Goal: Task Accomplishment & Management: Use online tool/utility

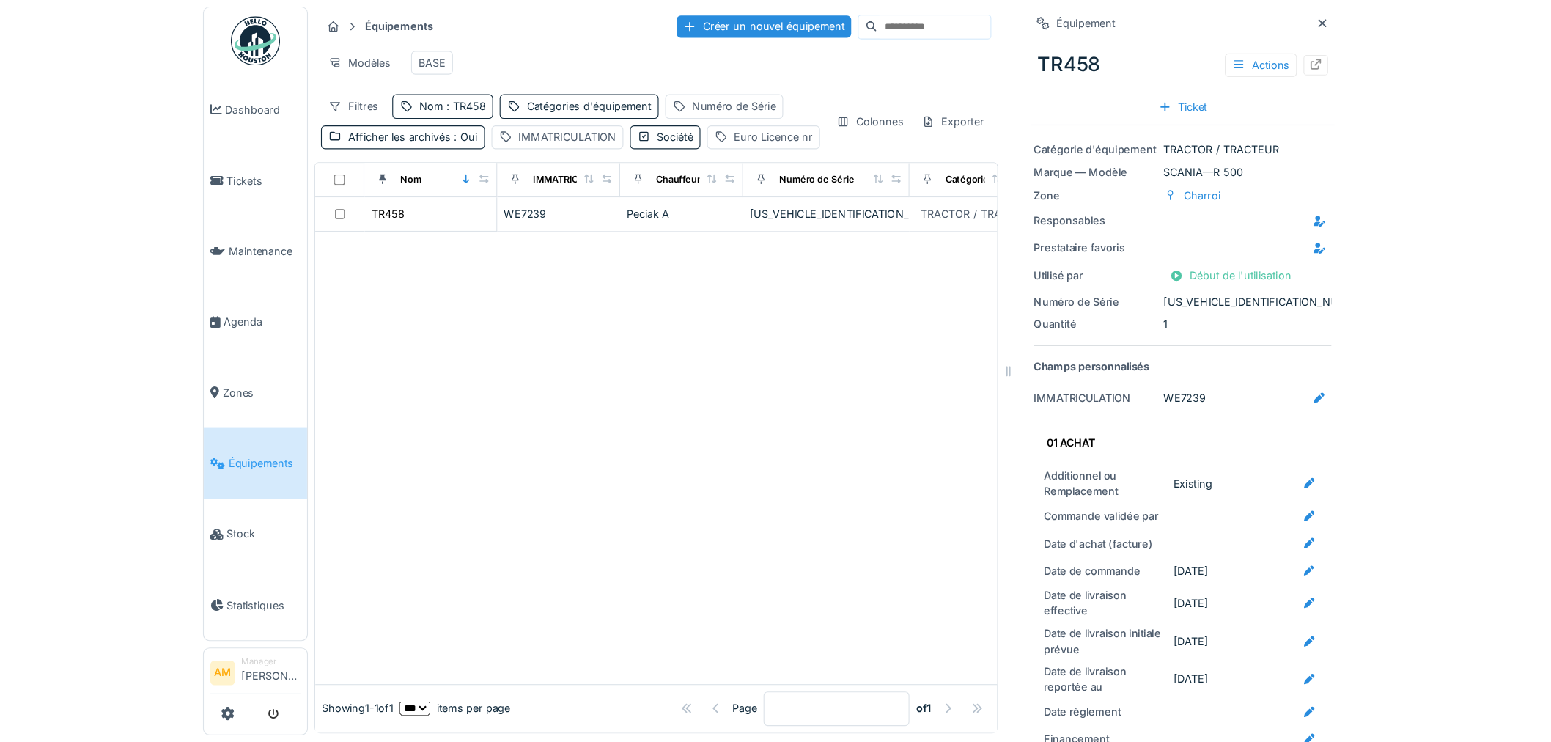
scroll to position [722, 0]
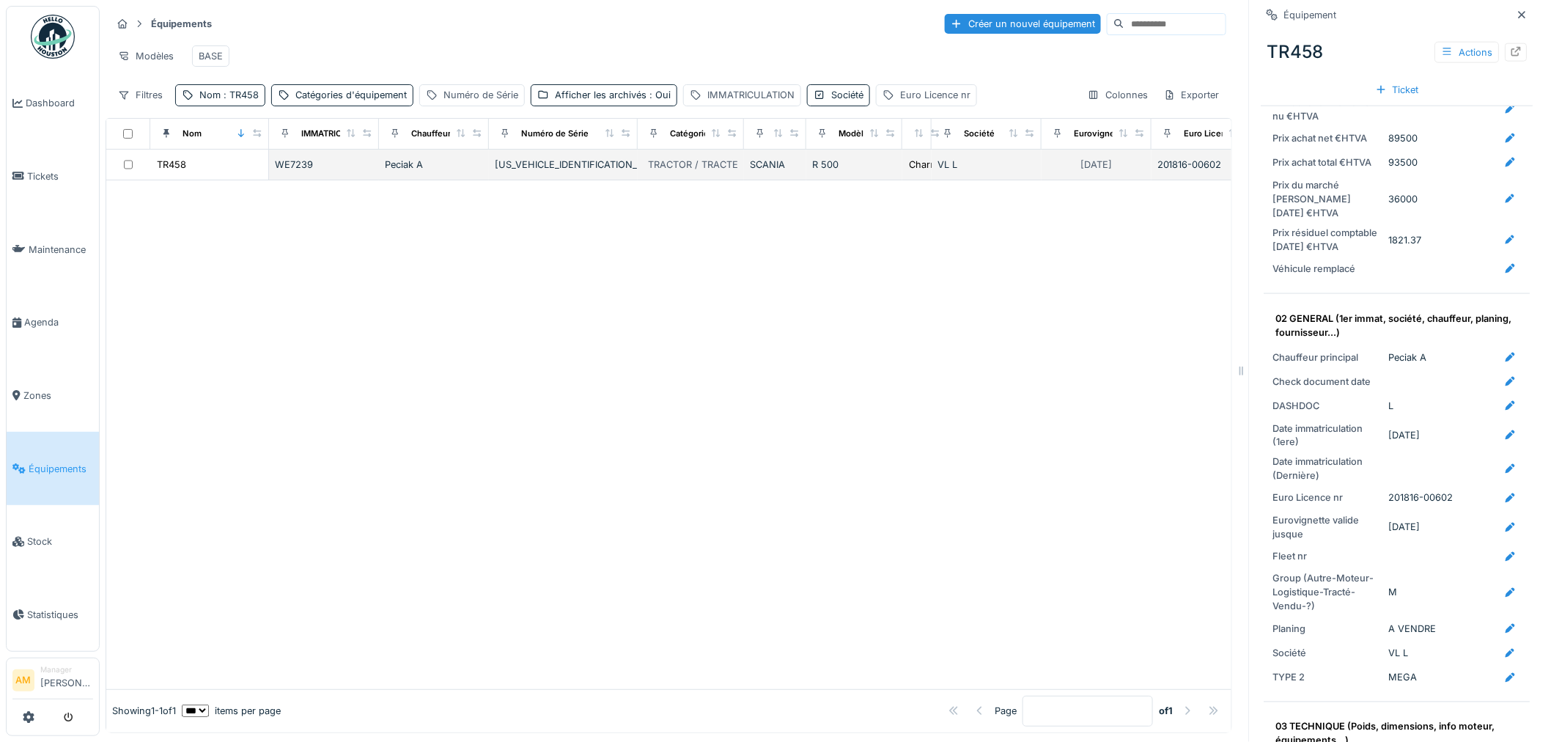
click at [208, 172] on div "TR458" at bounding box center [209, 164] width 106 height 15
drag, startPoint x: 645, startPoint y: 389, endPoint x: 431, endPoint y: 188, distance: 293.4
click at [646, 387] on div at bounding box center [668, 434] width 1125 height 509
drag, startPoint x: 244, startPoint y: 399, endPoint x: 188, endPoint y: 259, distance: 150.6
click at [240, 394] on div at bounding box center [668, 434] width 1125 height 509
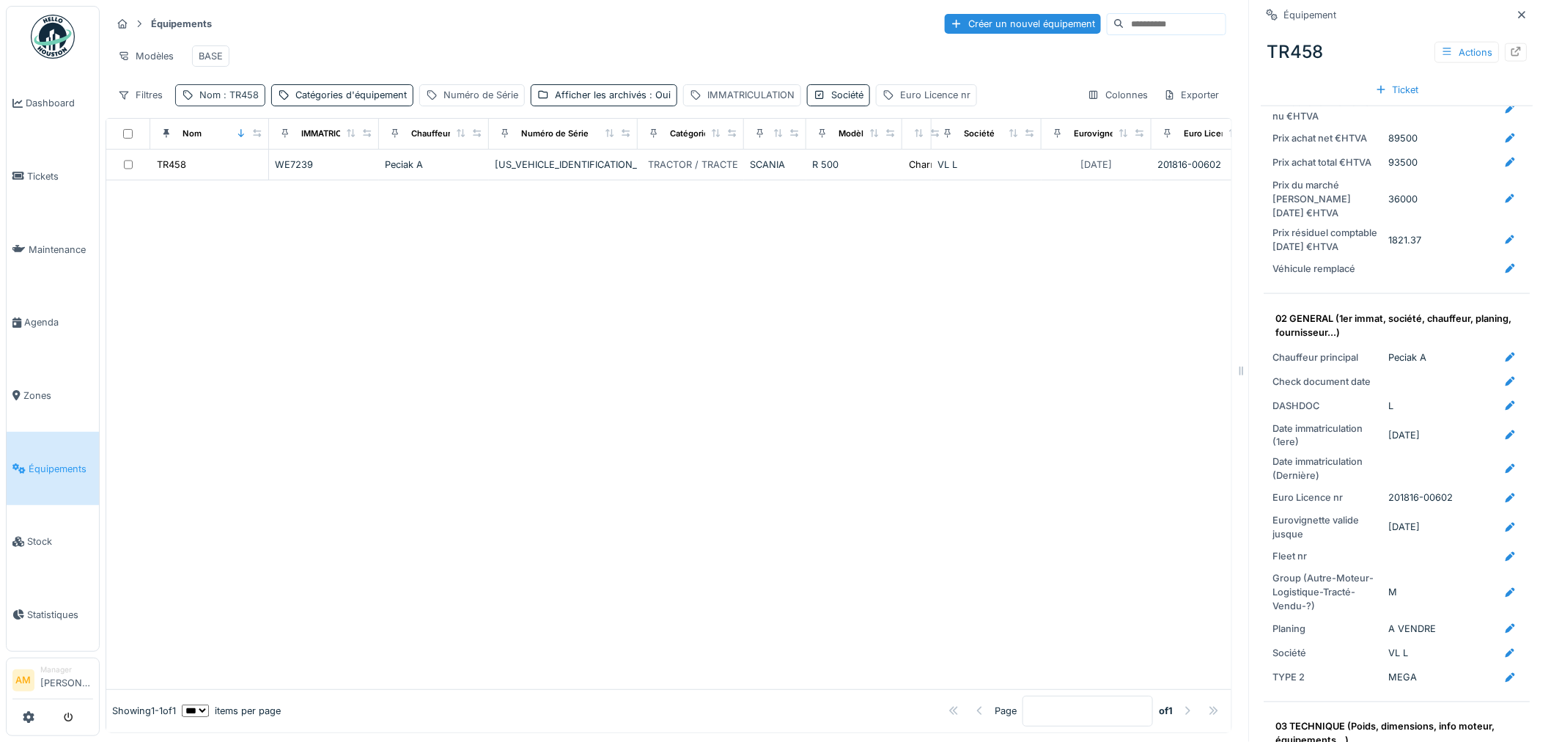
click at [237, 102] on div "Nom : TR458" at bounding box center [228, 95] width 59 height 14
drag, startPoint x: 251, startPoint y: 184, endPoint x: 64, endPoint y: 195, distance: 186.4
click at [86, 195] on body "Dashboard Tickets Maintenance Agenda Zones Équipements Stock Statistiques AM Ma…" at bounding box center [775, 371] width 1551 height 742
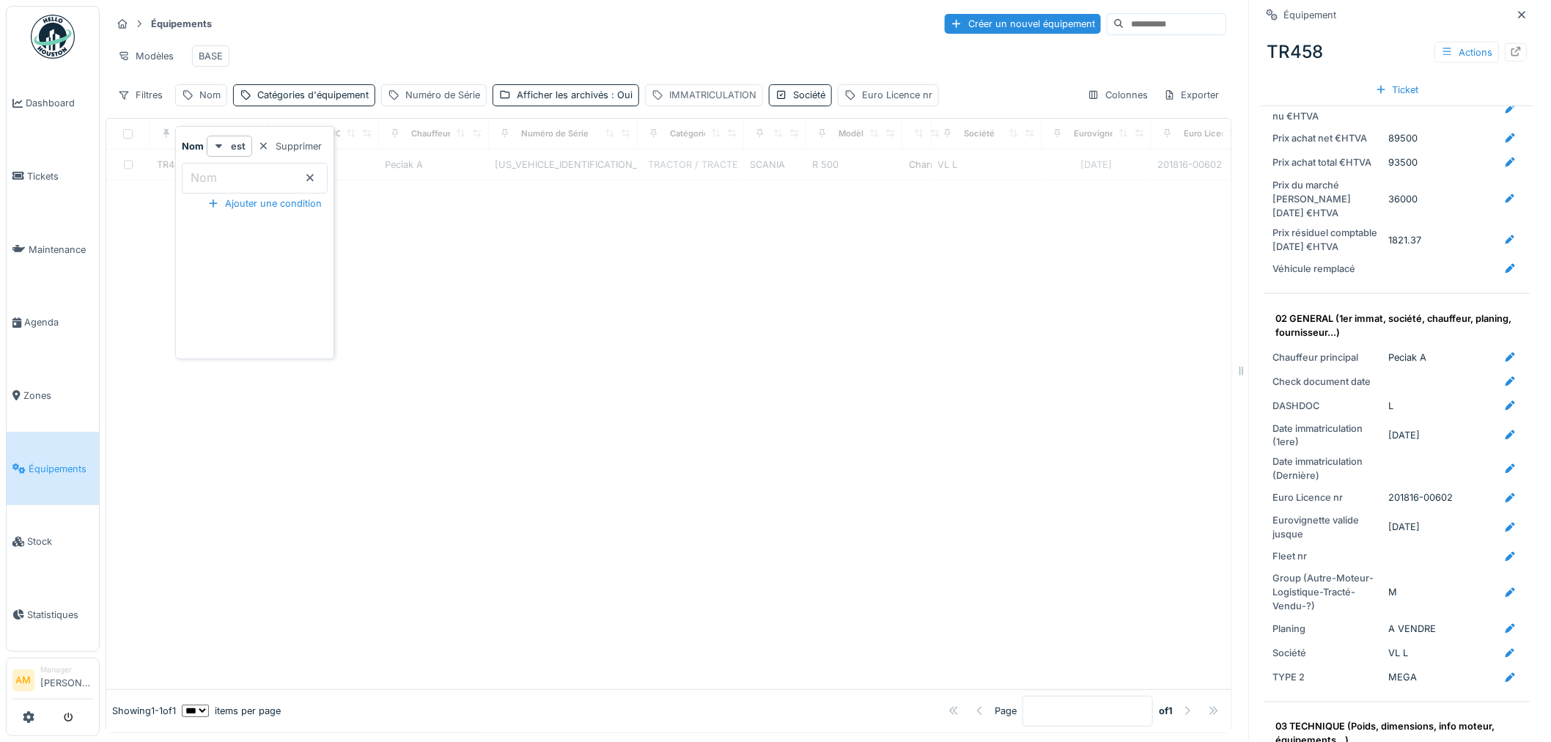
click at [686, 102] on div "IMMATRICULATION" at bounding box center [712, 95] width 87 height 14
click at [692, 171] on label "IMMATRICULATION" at bounding box center [713, 178] width 114 height 18
click at [692, 171] on input "IMMATRICULATION" at bounding box center [757, 178] width 215 height 31
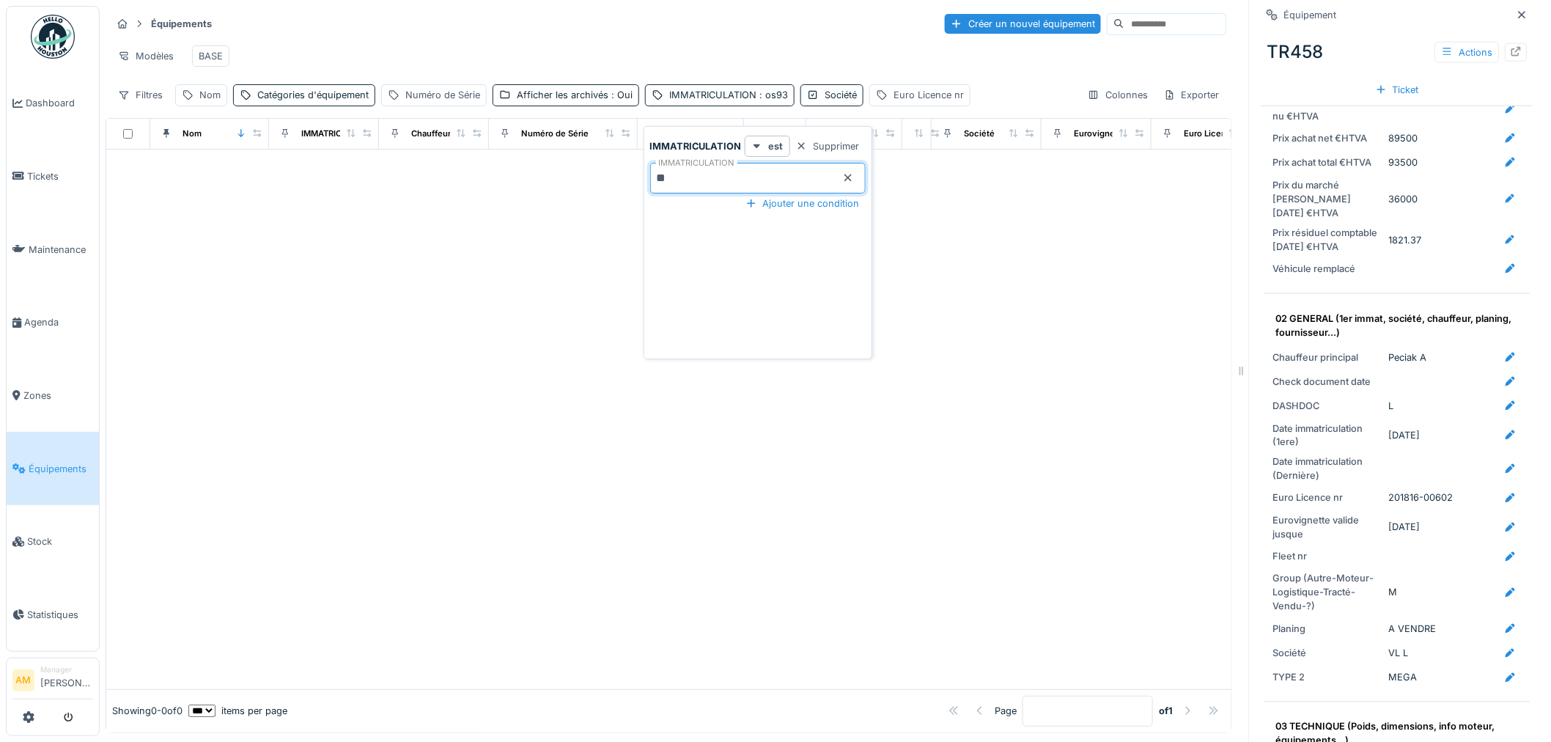
type input "**"
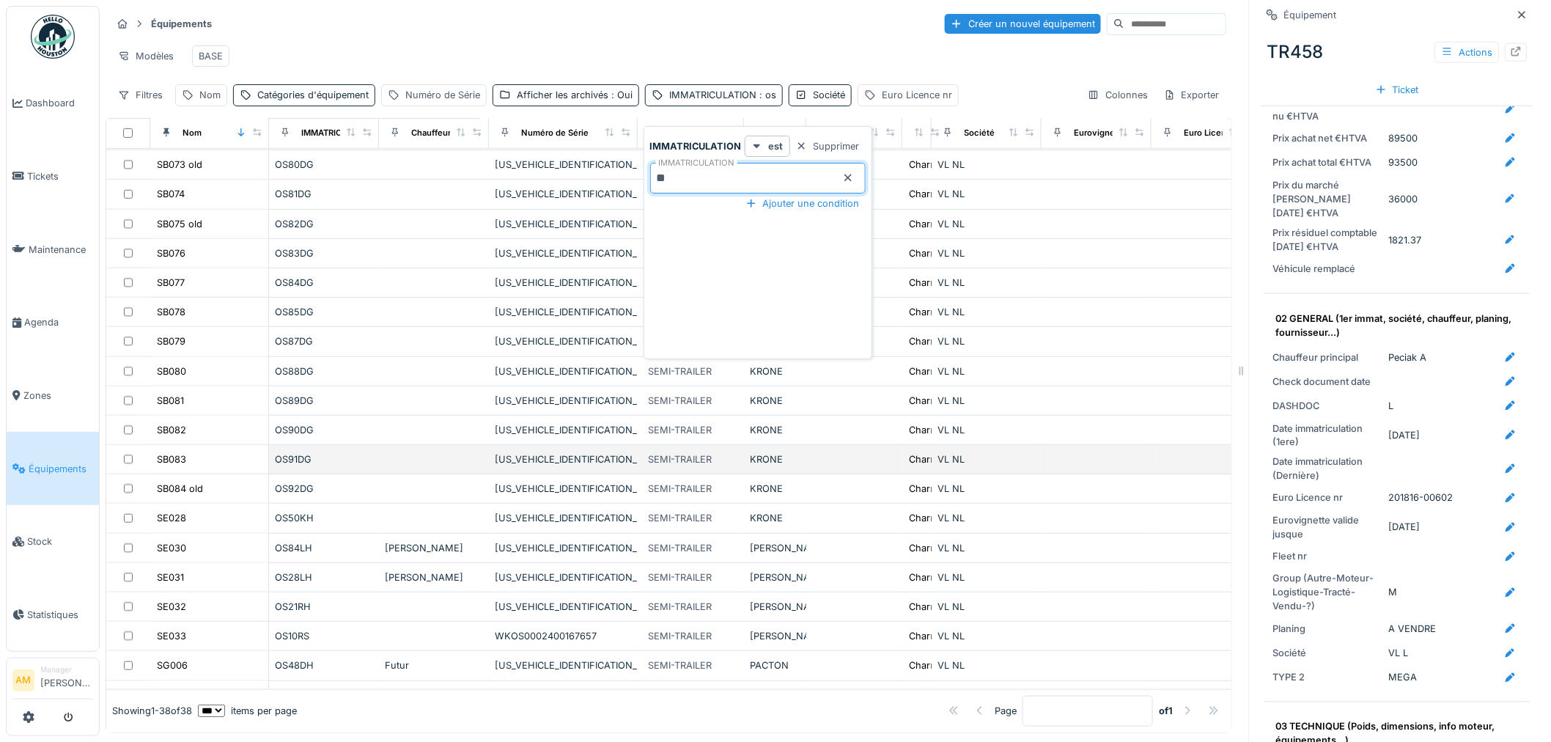
scroll to position [407, 0]
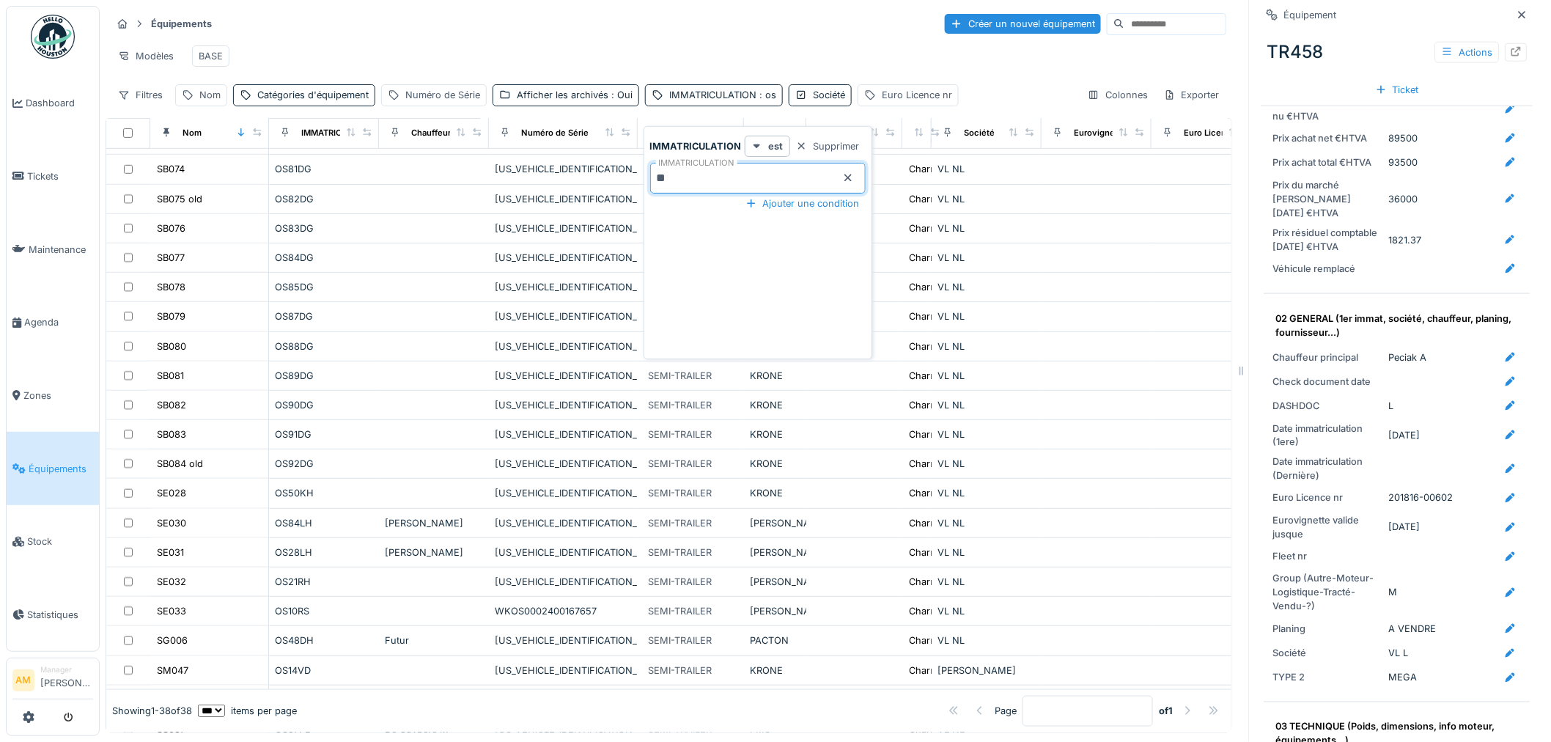
drag, startPoint x: 447, startPoint y: 52, endPoint x: 352, endPoint y: 55, distance: 95.3
click at [443, 52] on div "Modèles BASE" at bounding box center [668, 56] width 1115 height 33
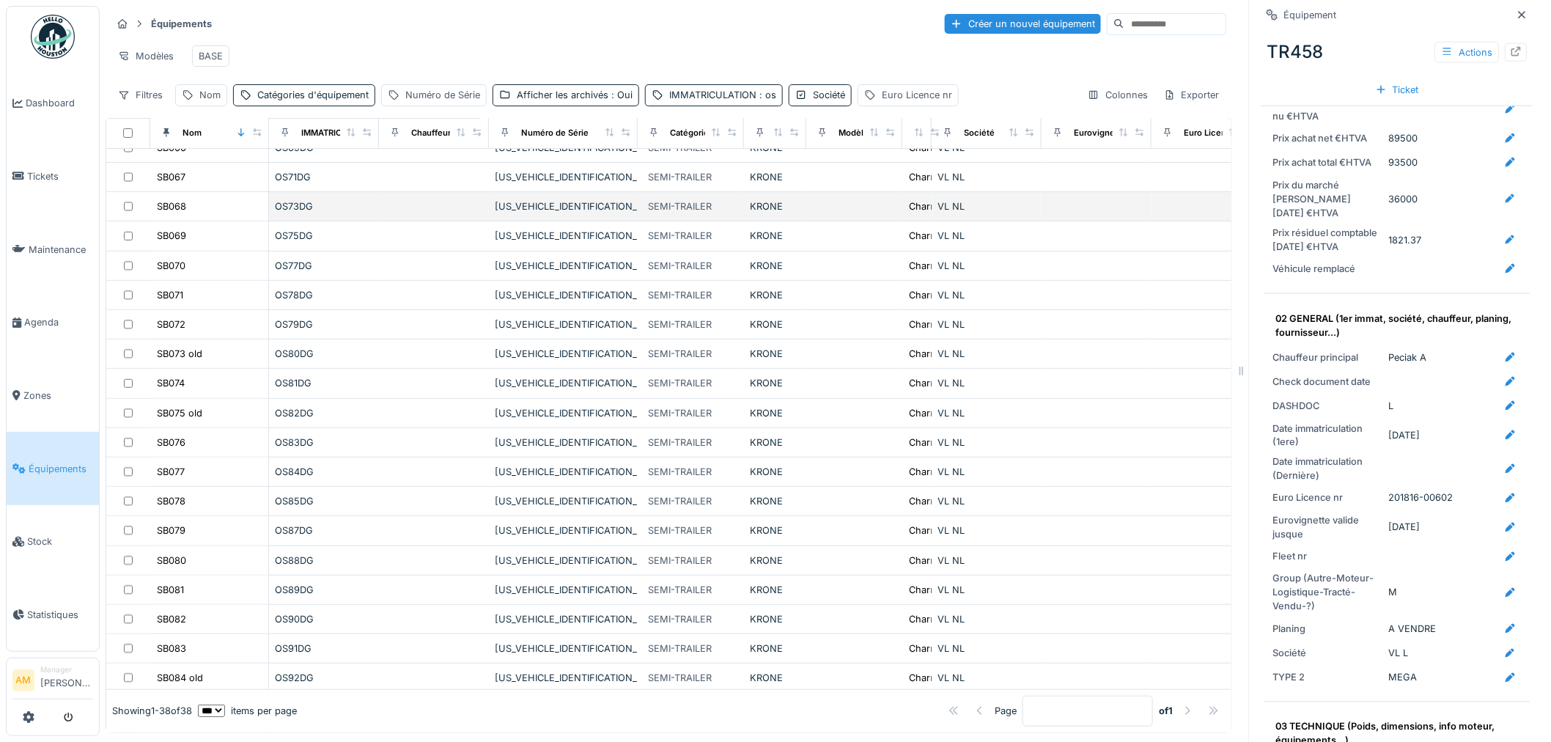
scroll to position [0, 0]
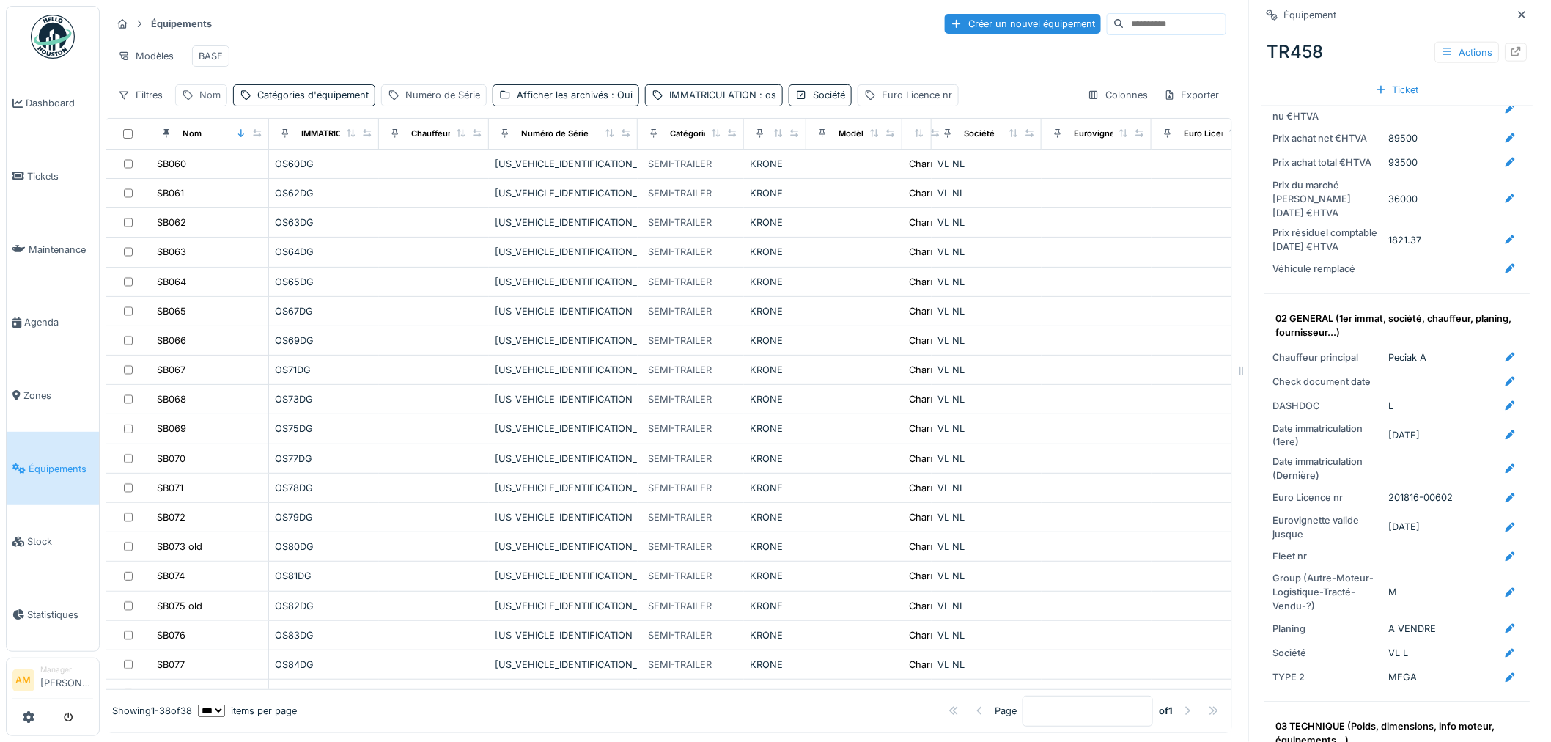
click at [210, 102] on div "Nom" at bounding box center [209, 95] width 21 height 14
click at [212, 188] on input "Nom" at bounding box center [255, 178] width 146 height 31
type input "*****"
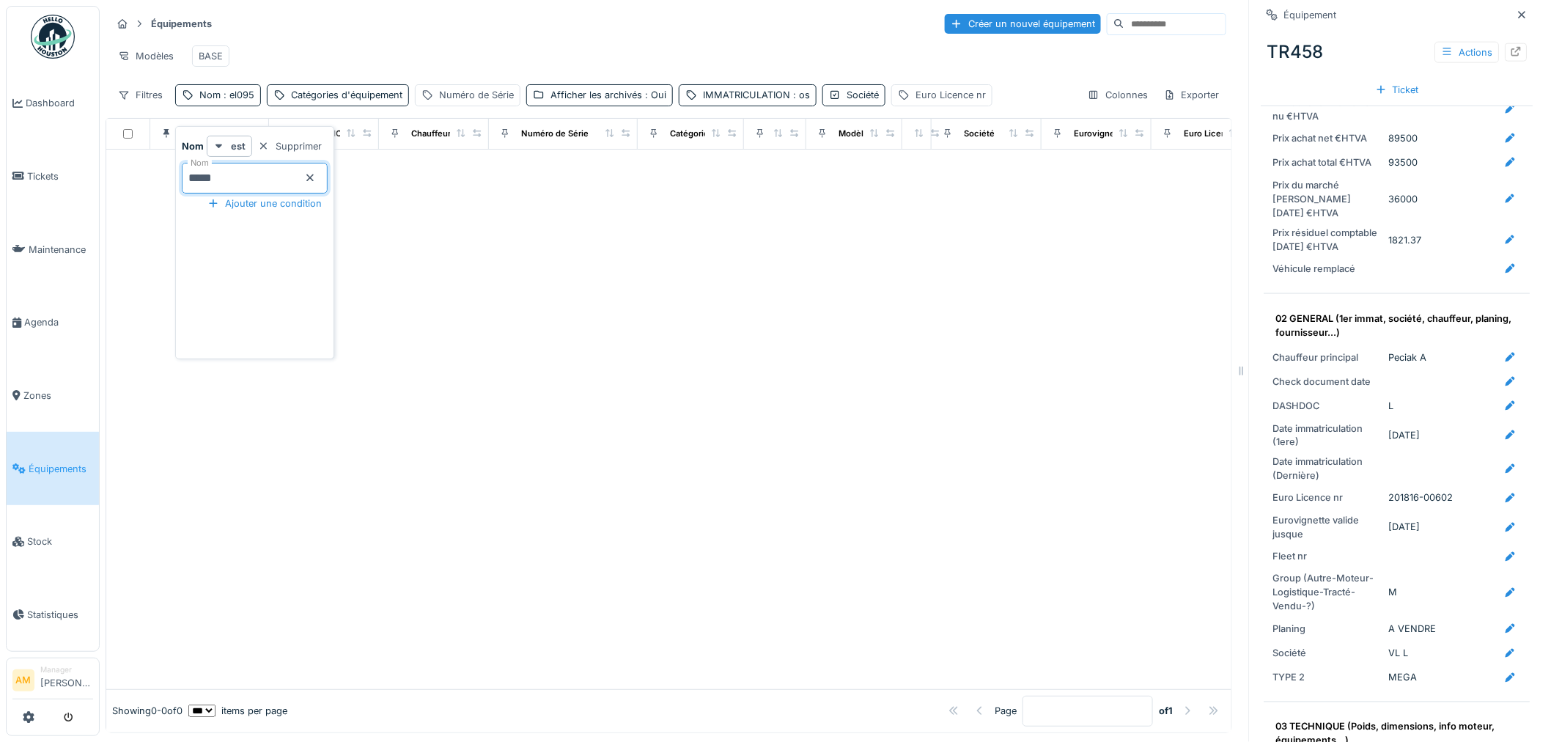
click at [638, 291] on div at bounding box center [668, 418] width 1125 height 539
drag, startPoint x: 225, startPoint y: 104, endPoint x: 240, endPoint y: 111, distance: 16.7
click at [226, 100] on span ": el095" at bounding box center [238, 94] width 34 height 11
drag, startPoint x: 237, startPoint y: 182, endPoint x: 0, endPoint y: 152, distance: 238.6
click at [4, 157] on body "Dashboard Tickets Maintenance [GEOGRAPHIC_DATA] Zones Équipements Stock Statist…" at bounding box center [775, 371] width 1551 height 742
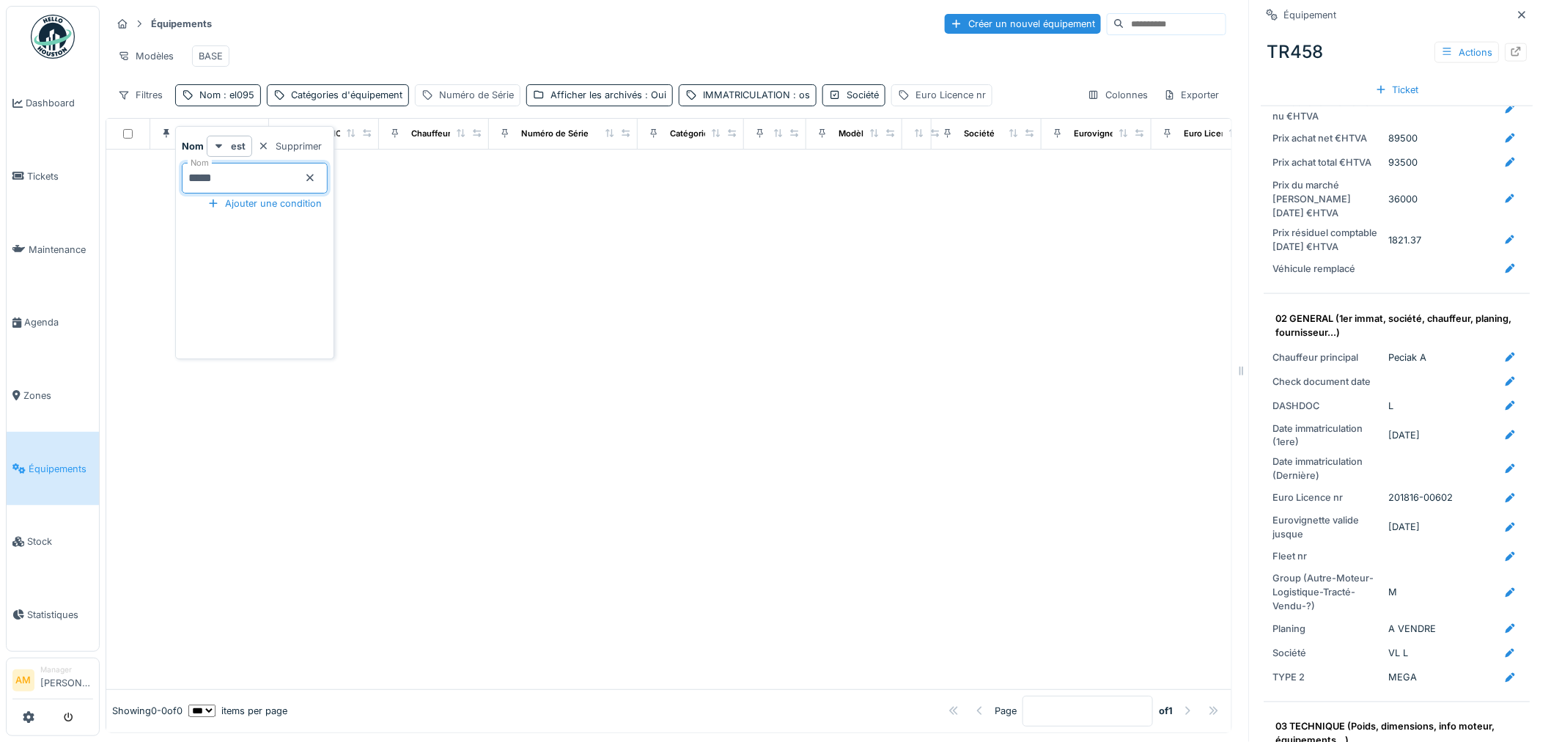
type input "*****"
click at [501, 296] on div at bounding box center [668, 418] width 1125 height 539
click at [748, 102] on div "IMMATRICULATION : os" at bounding box center [759, 95] width 107 height 14
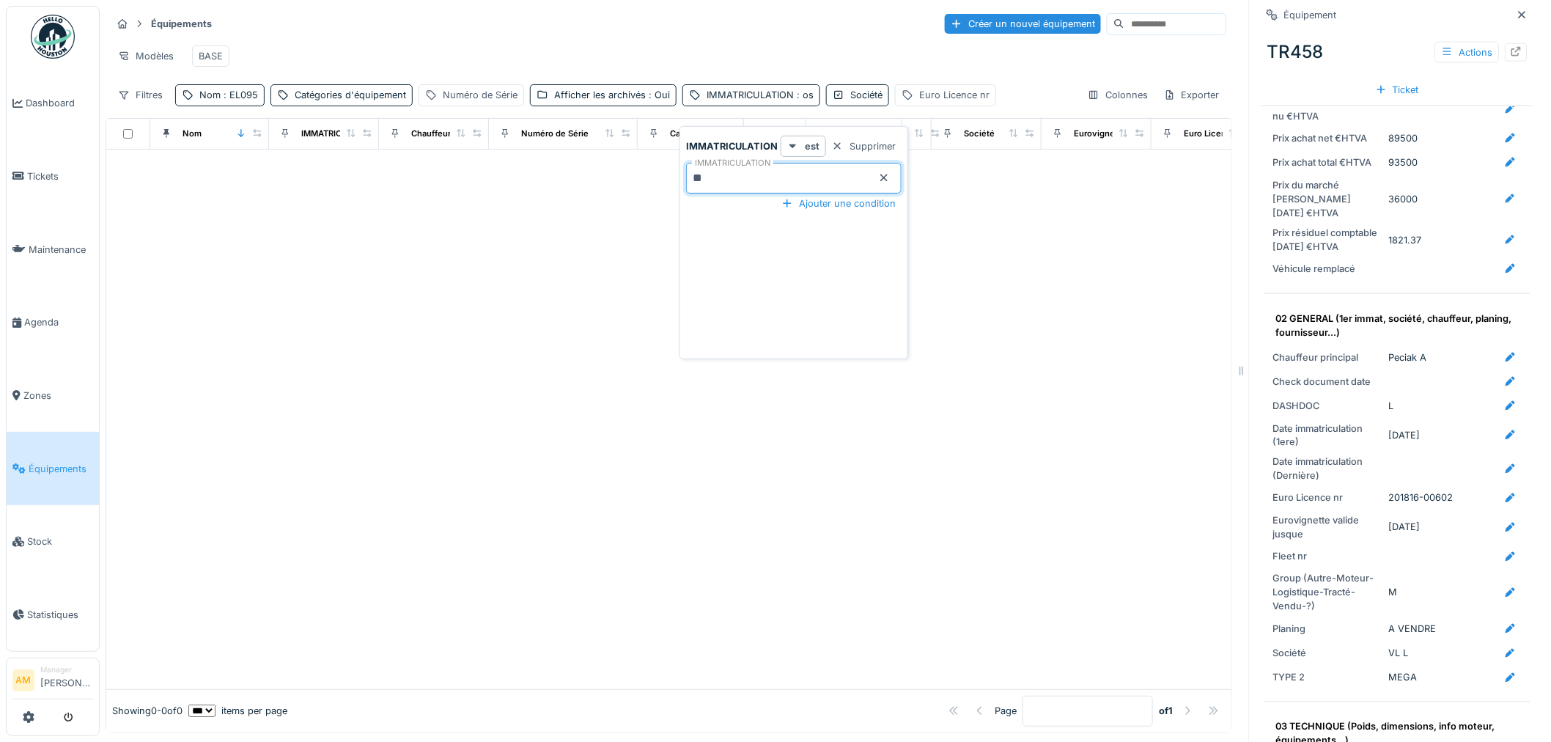
drag, startPoint x: 716, startPoint y: 177, endPoint x: 533, endPoint y: 171, distance: 182.5
click at [630, 162] on body "Dashboard Tickets Maintenance [GEOGRAPHIC_DATA] Zones Équipements Stock Statist…" at bounding box center [775, 371] width 1551 height 742
drag, startPoint x: 701, startPoint y: 253, endPoint x: 683, endPoint y: 240, distance: 21.6
click at [695, 250] on div "IMMATRICULATION est Supprimer IMMATRICULATION Ajouter une condition" at bounding box center [793, 246] width 221 height 220
click at [511, 284] on div at bounding box center [668, 418] width 1125 height 539
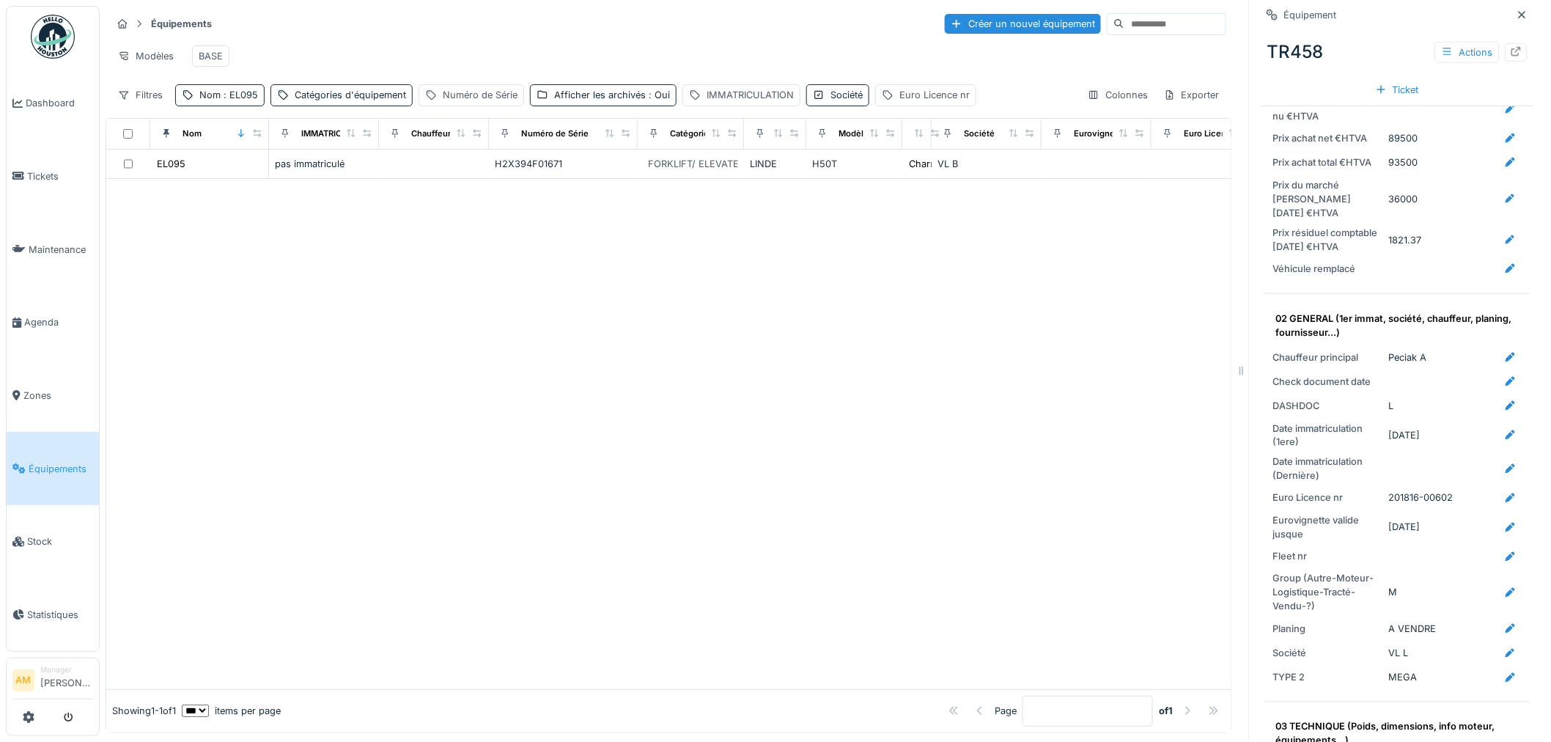
click at [424, 295] on div at bounding box center [668, 434] width 1125 height 510
click at [426, 367] on div at bounding box center [668, 434] width 1125 height 510
click at [568, 385] on div at bounding box center [668, 434] width 1125 height 510
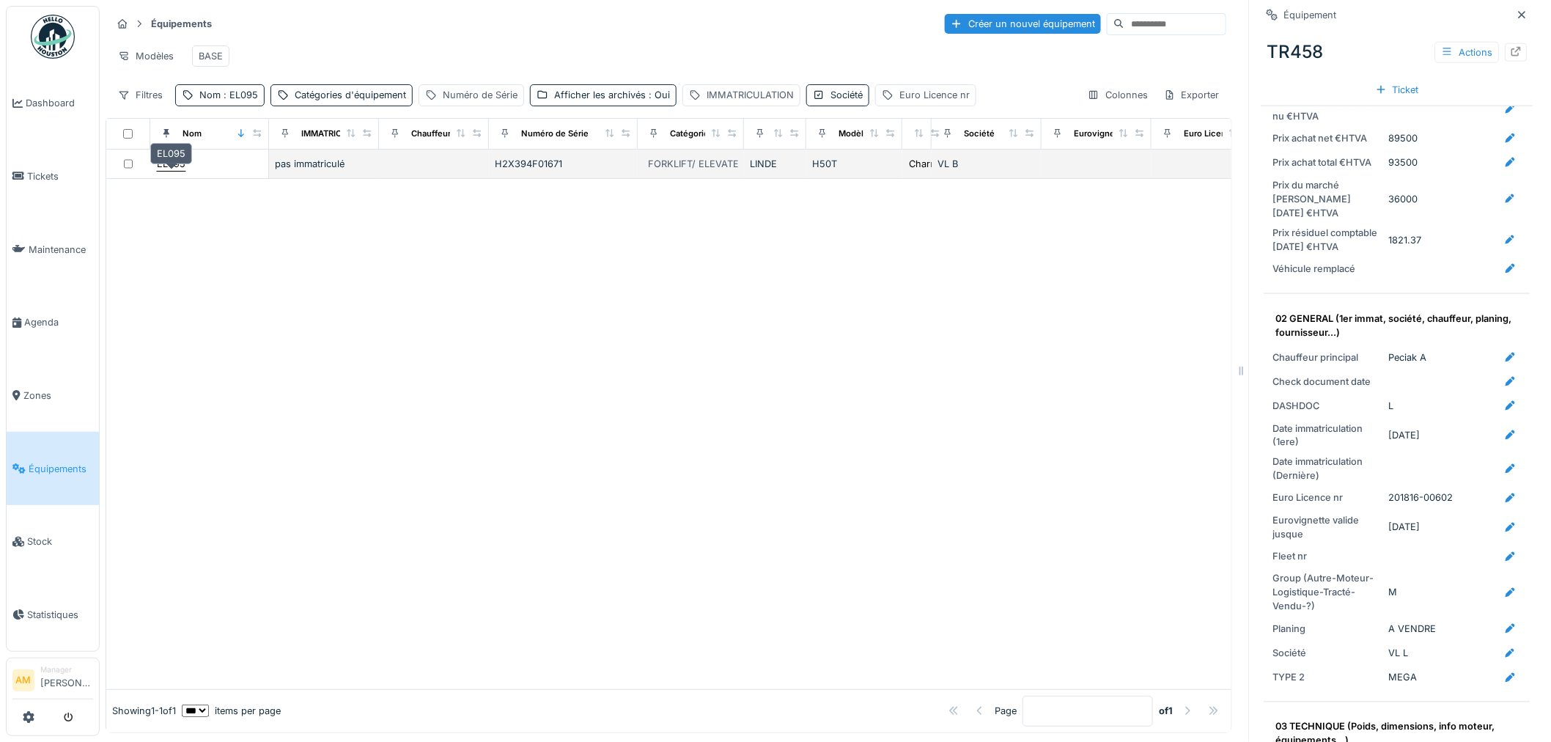
click at [166, 171] on div "EL095" at bounding box center [171, 164] width 29 height 14
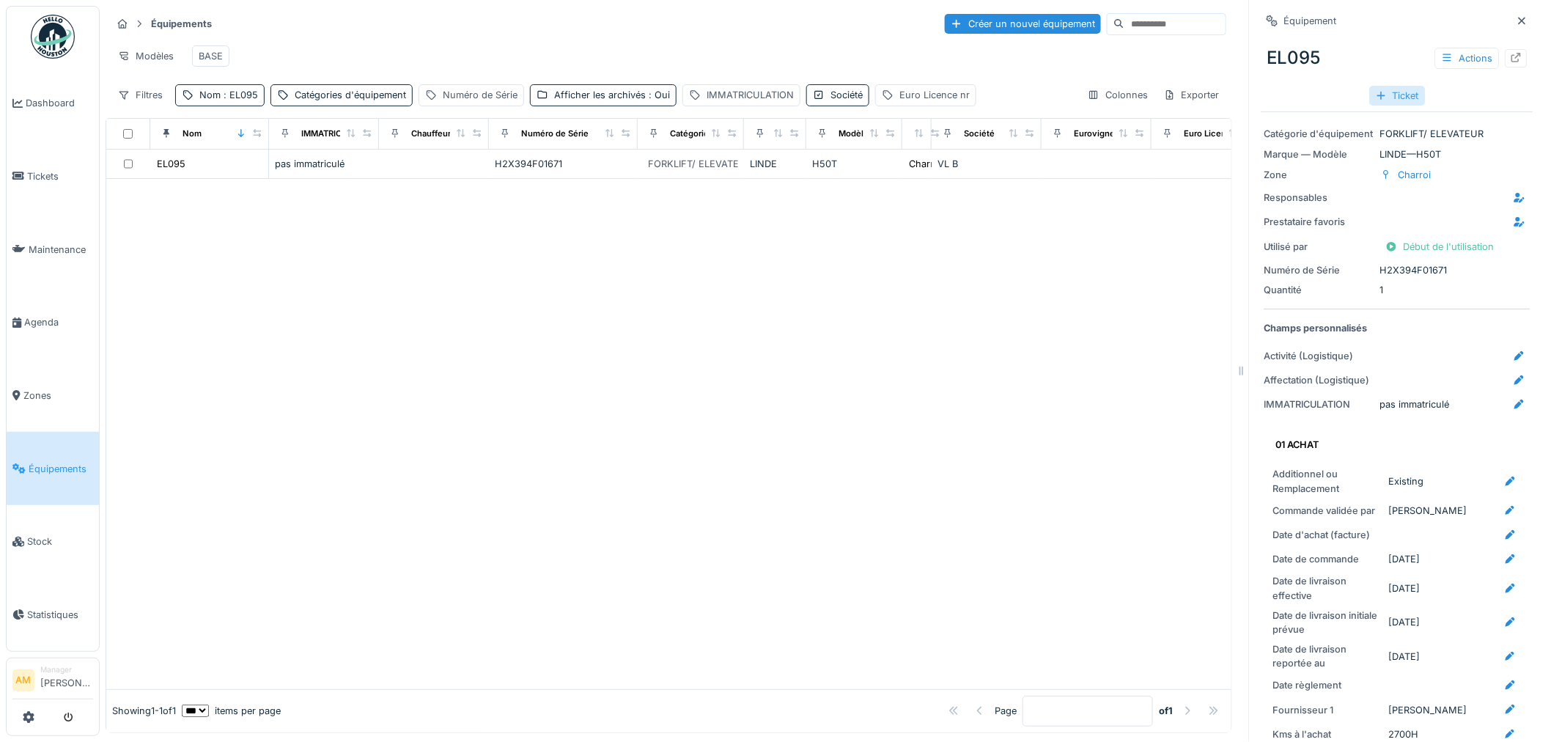
click at [1035, 97] on div "Ticket" at bounding box center [1398, 96] width 56 height 20
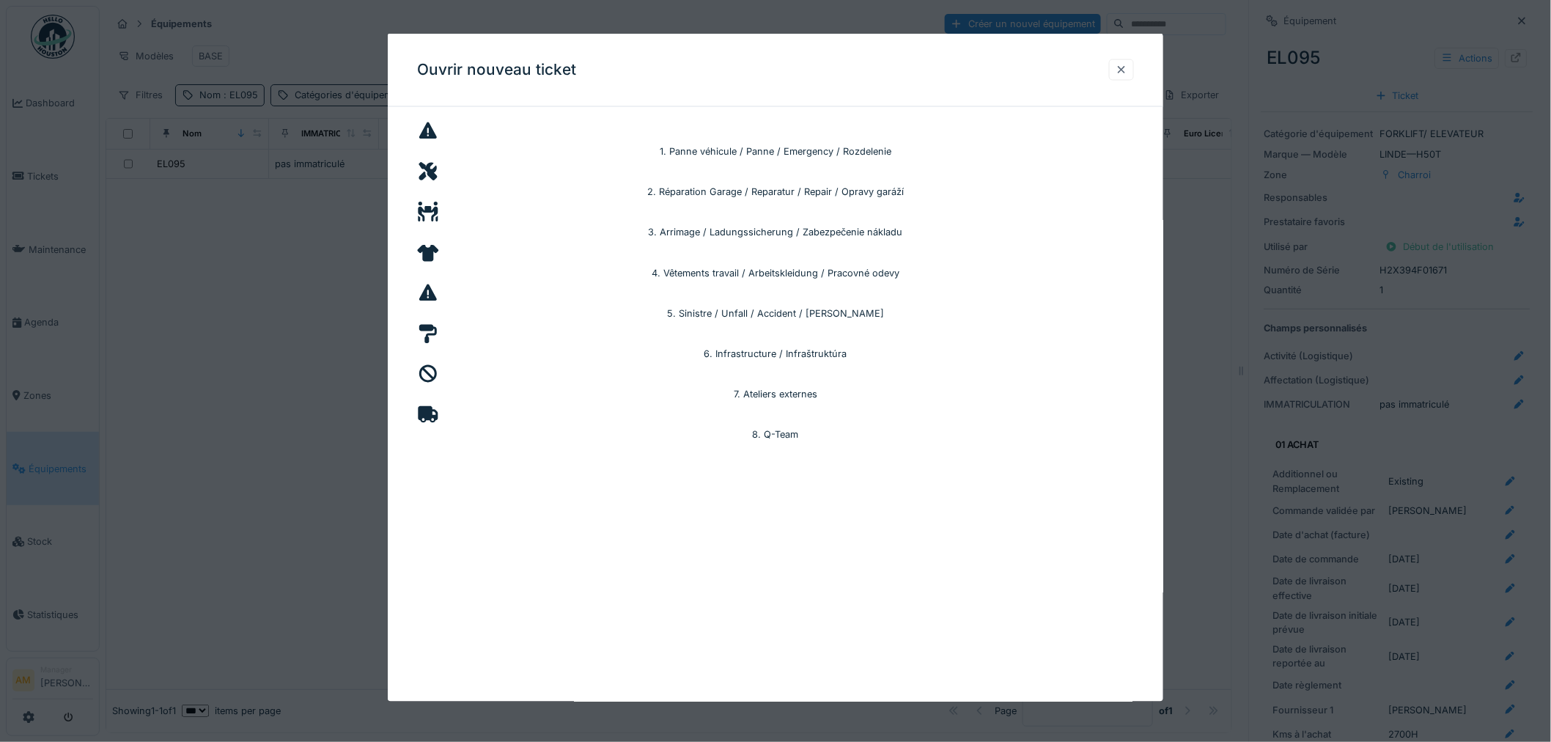
click at [1035, 75] on div at bounding box center [1121, 69] width 12 height 14
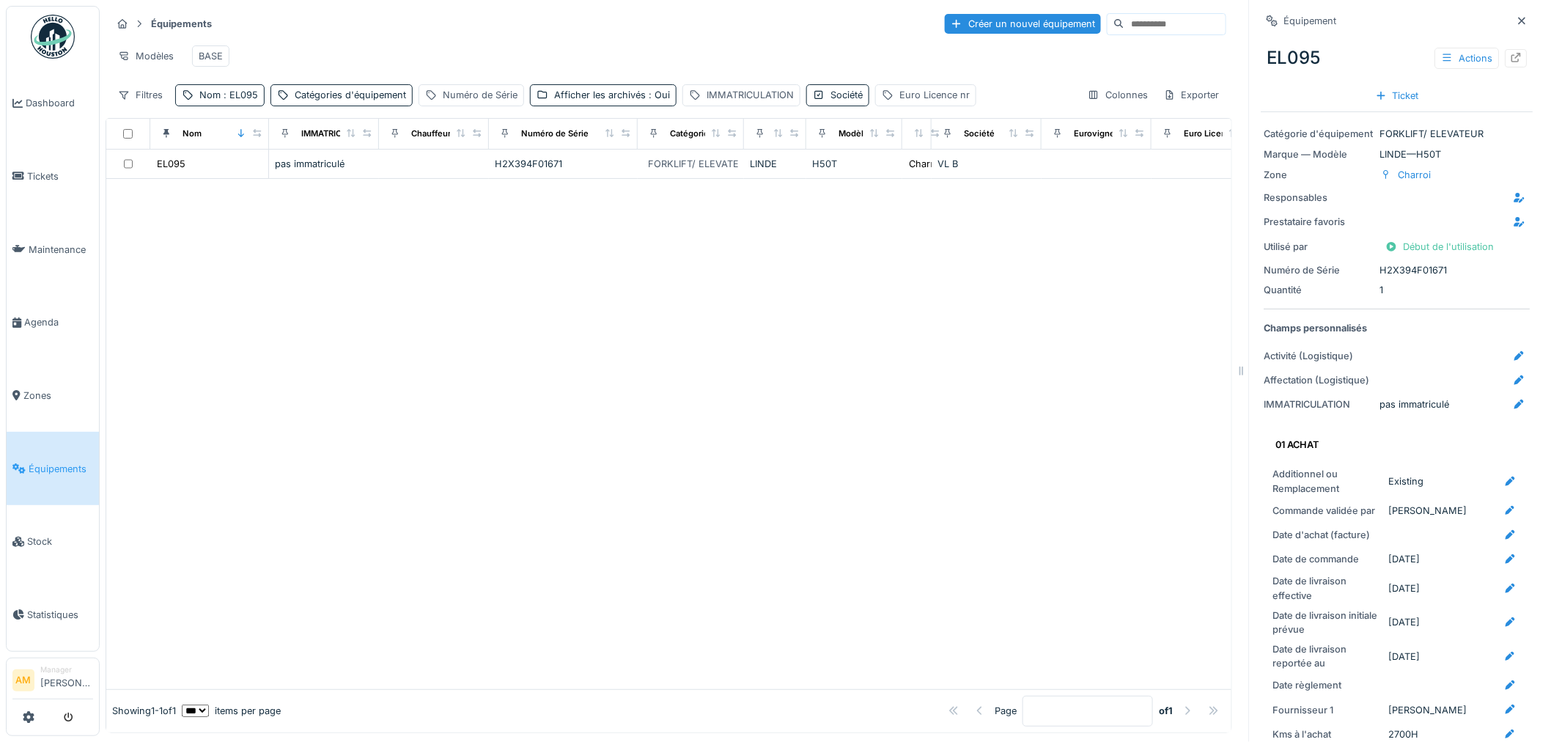
click at [1035, 67] on div "Actions" at bounding box center [1481, 58] width 92 height 21
click at [1035, 64] on div at bounding box center [1516, 58] width 12 height 14
click at [230, 100] on span ": EL095" at bounding box center [239, 94] width 37 height 11
drag, startPoint x: 228, startPoint y: 181, endPoint x: 204, endPoint y: 180, distance: 24.2
click at [204, 180] on input "*****" at bounding box center [255, 178] width 146 height 31
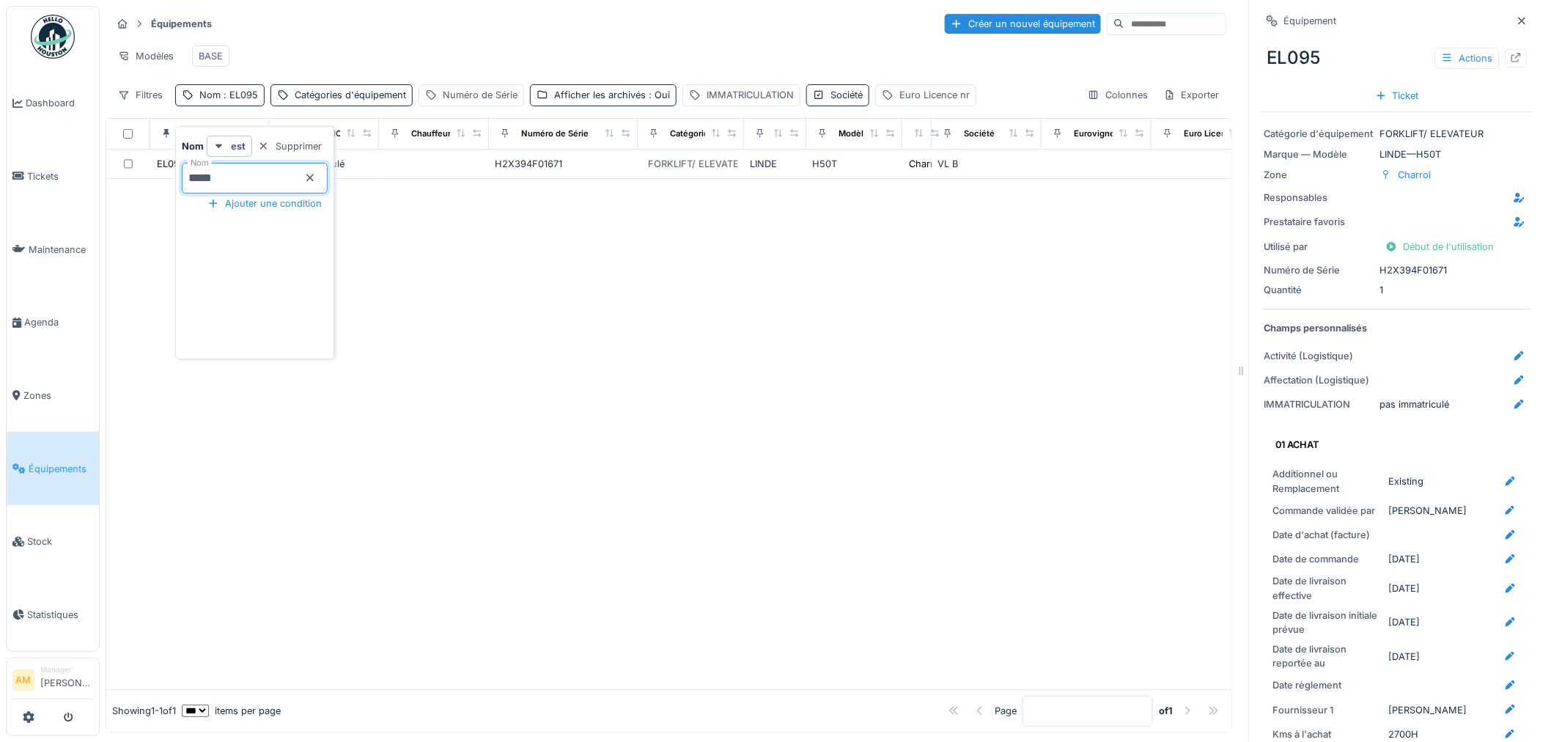
type input "*****"
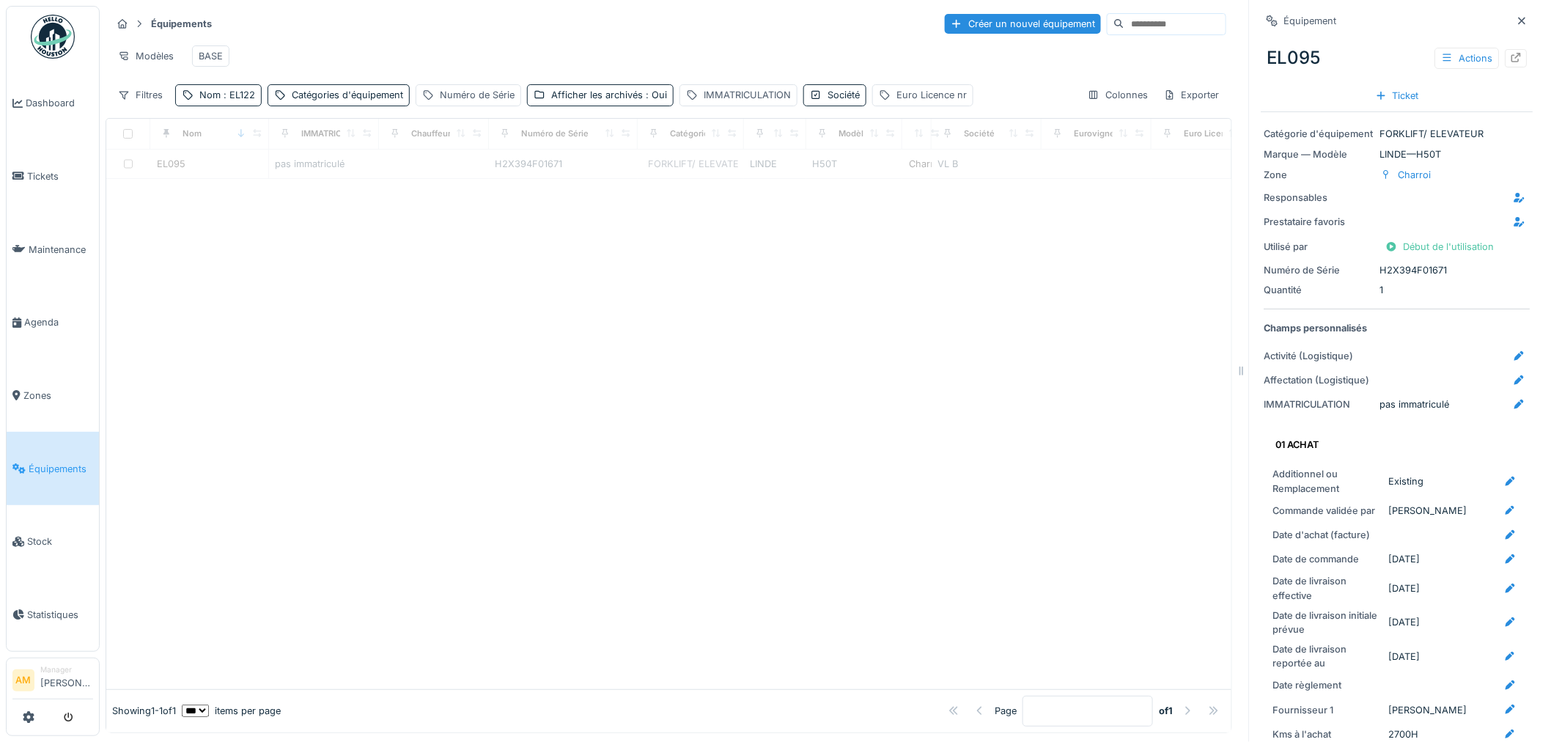
click at [536, 404] on div at bounding box center [668, 434] width 1125 height 510
click at [177, 171] on div "EL095" at bounding box center [171, 164] width 29 height 14
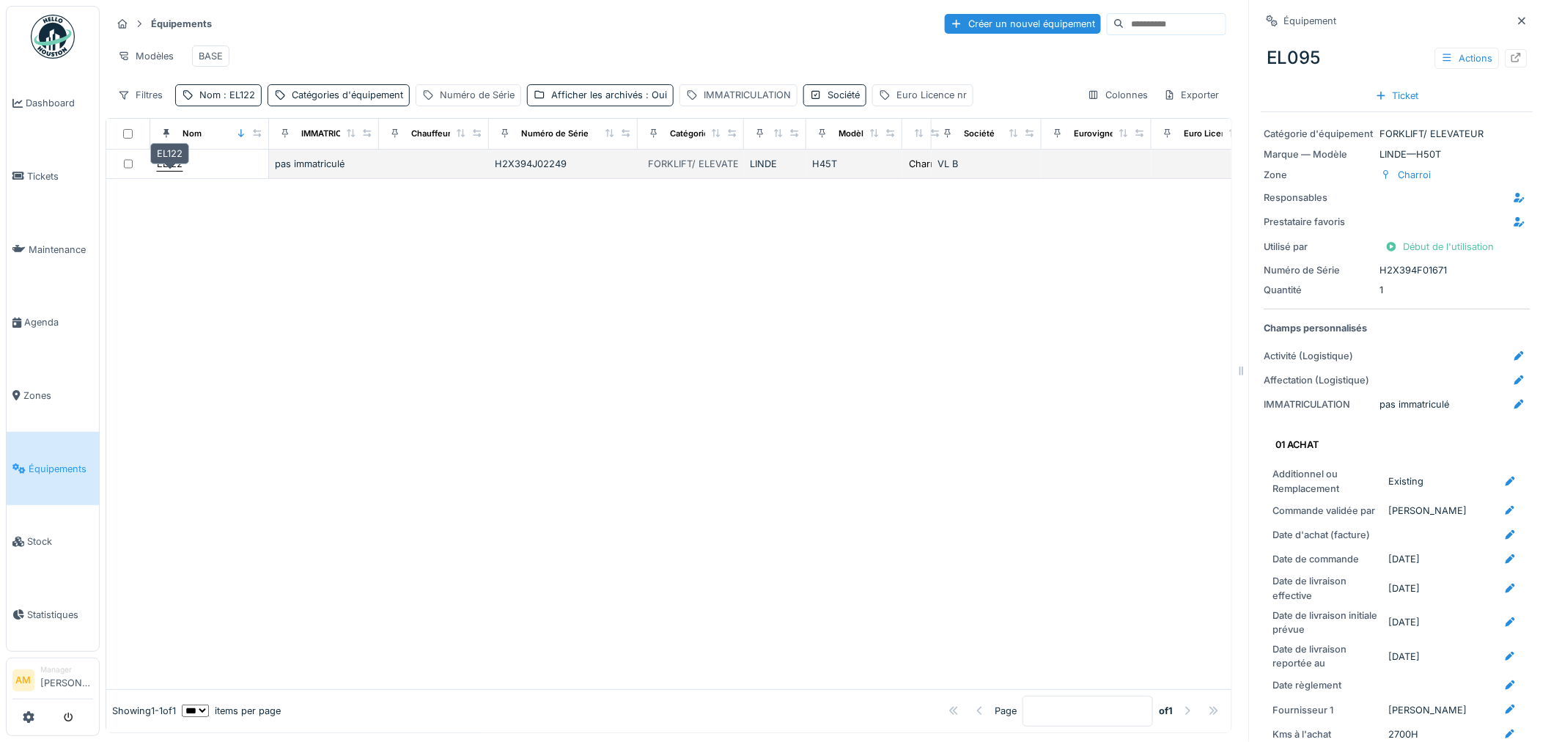
click at [164, 171] on div "EL122" at bounding box center [170, 164] width 26 height 14
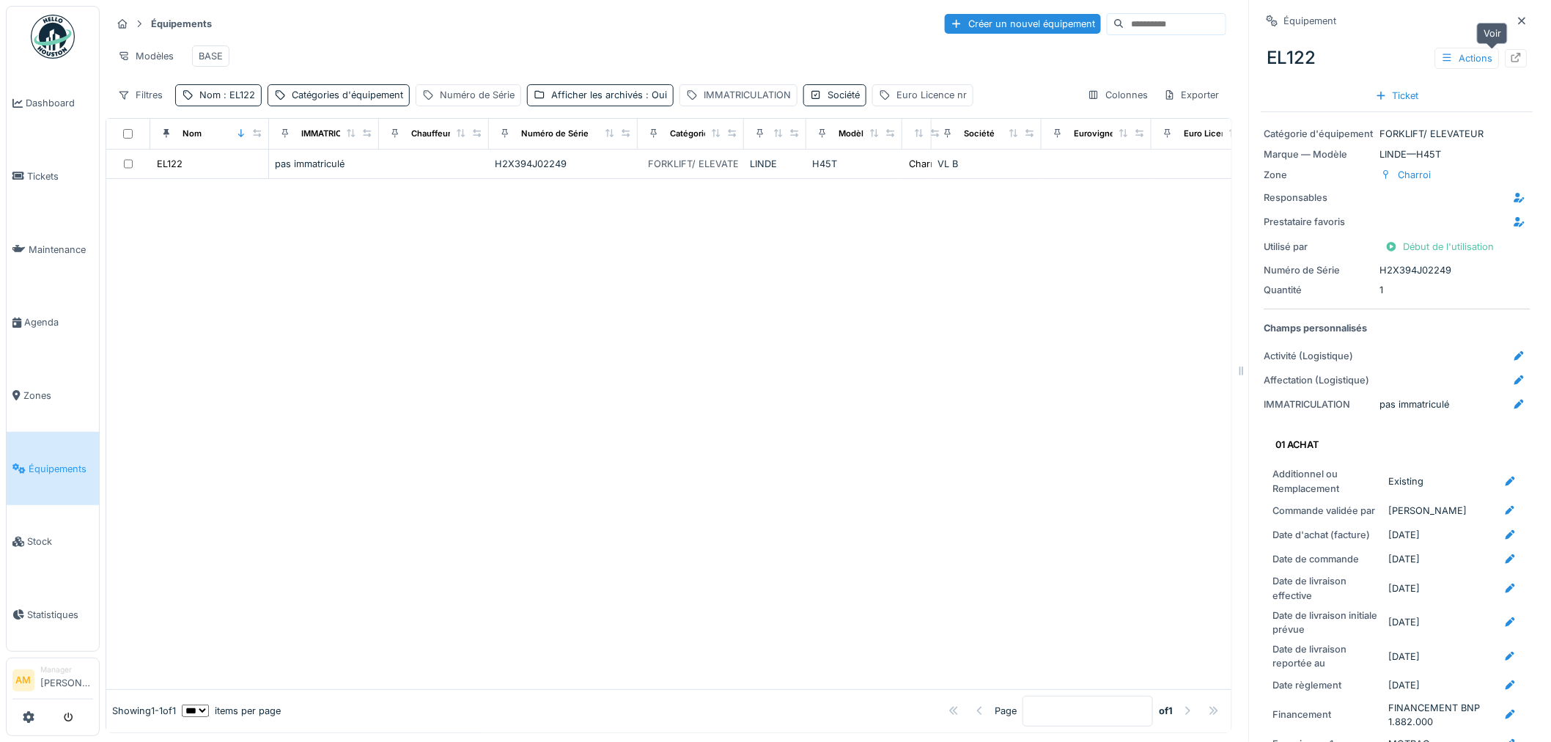
click at [1035, 57] on icon at bounding box center [1516, 58] width 12 height 10
drag, startPoint x: 369, startPoint y: 393, endPoint x: 385, endPoint y: 384, distance: 18.4
click at [385, 385] on div at bounding box center [668, 434] width 1125 height 510
click at [49, 169] on span "Tickets" at bounding box center [60, 176] width 66 height 14
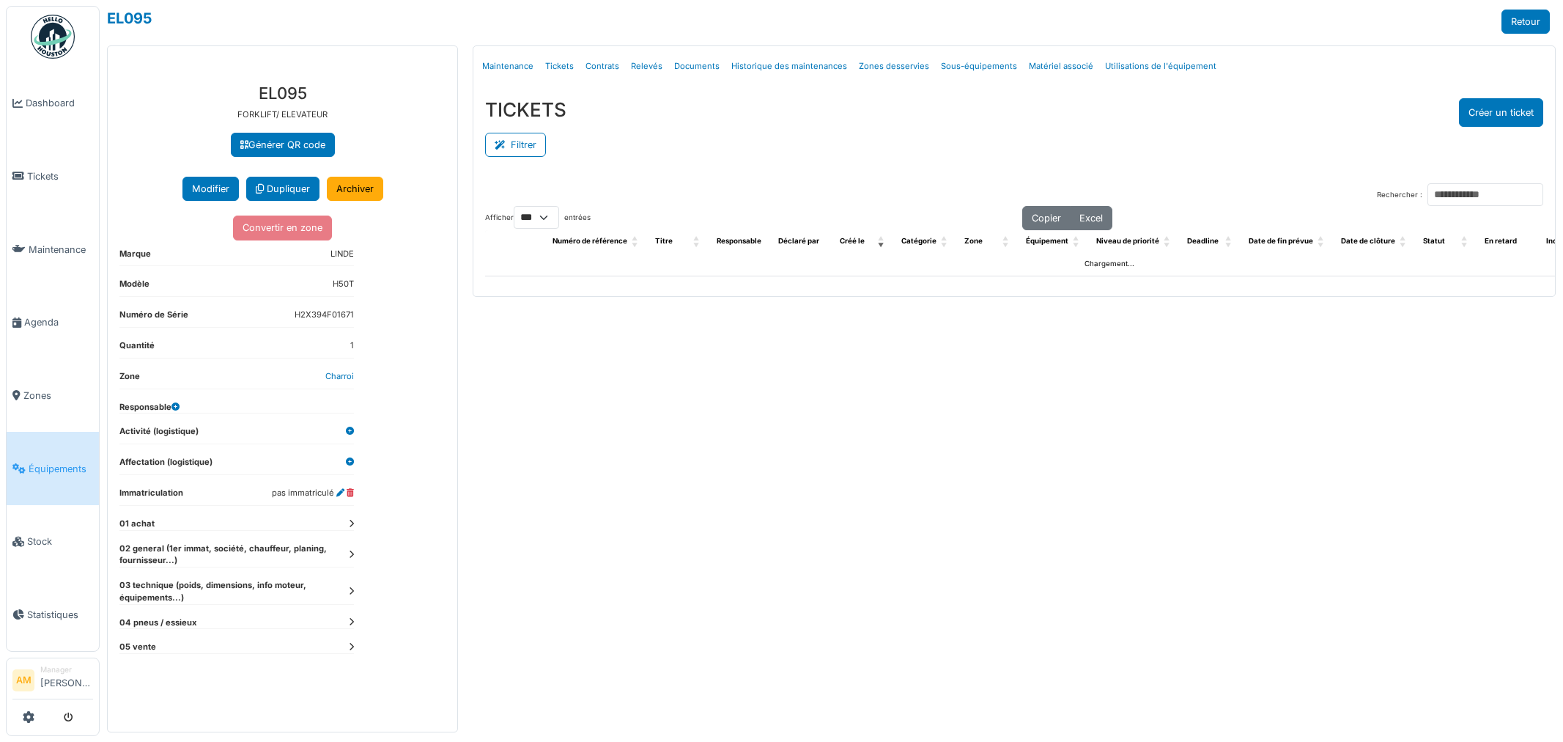
select select "***"
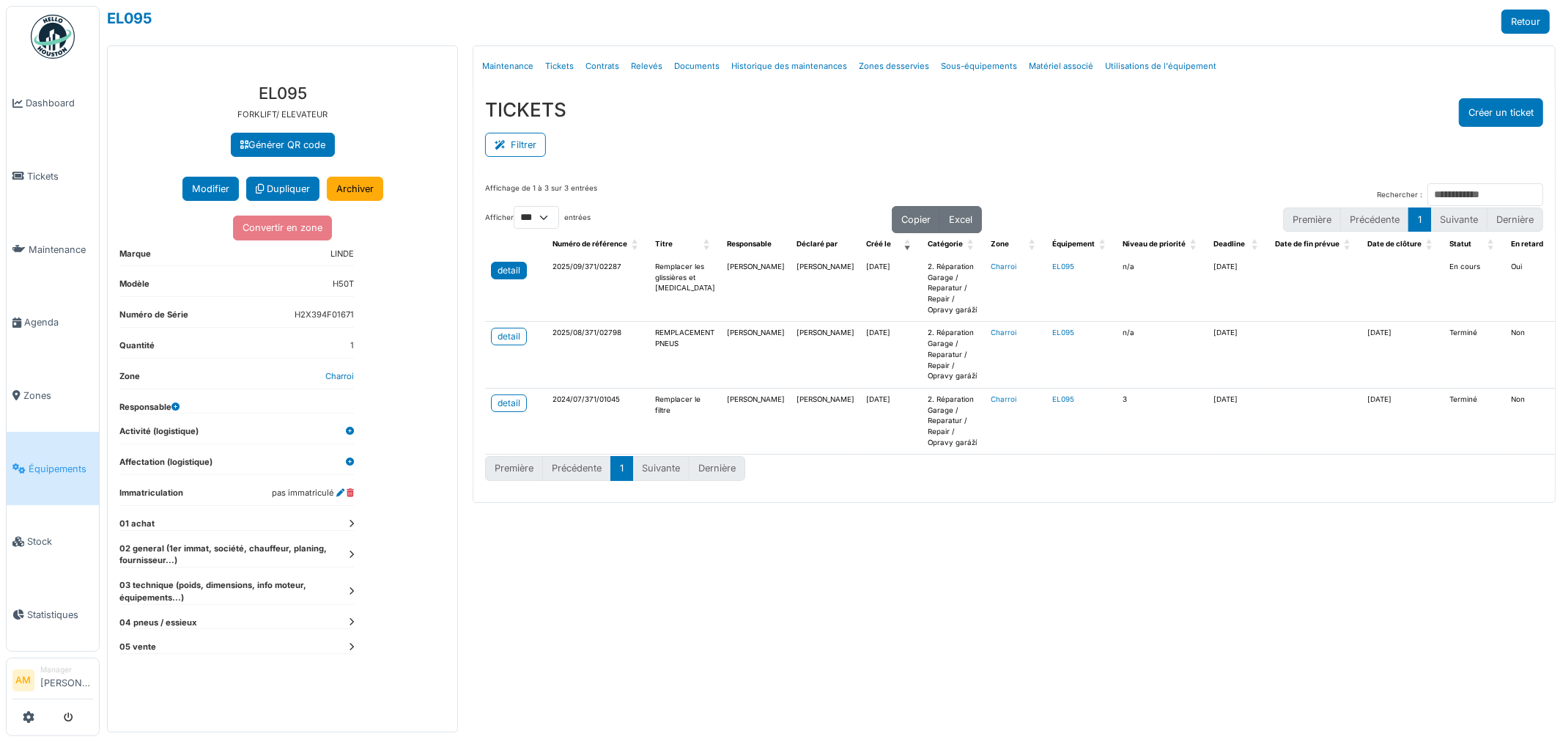
click at [511, 267] on div "detail" at bounding box center [509, 270] width 23 height 13
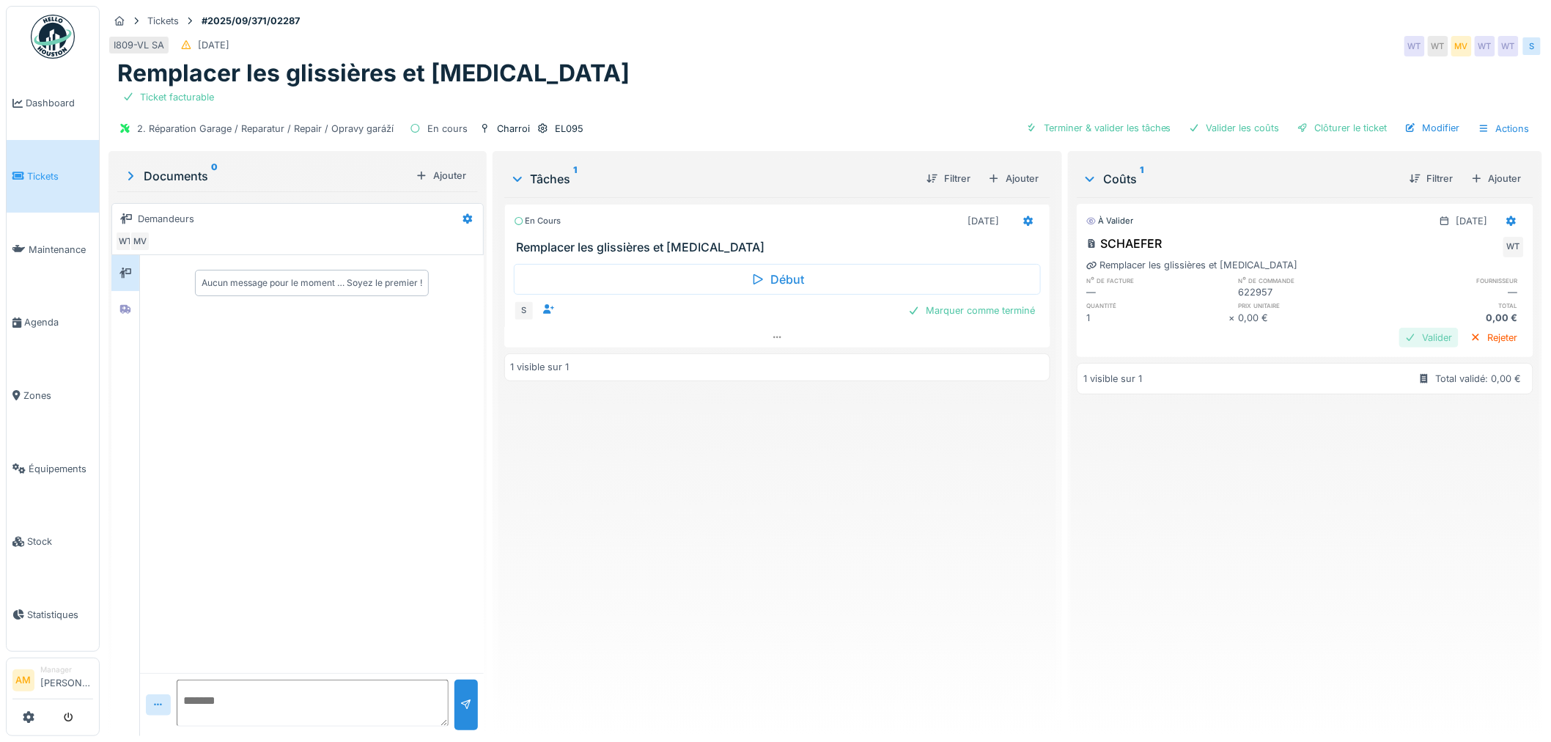
click at [1399, 341] on div "Valider" at bounding box center [1428, 338] width 59 height 20
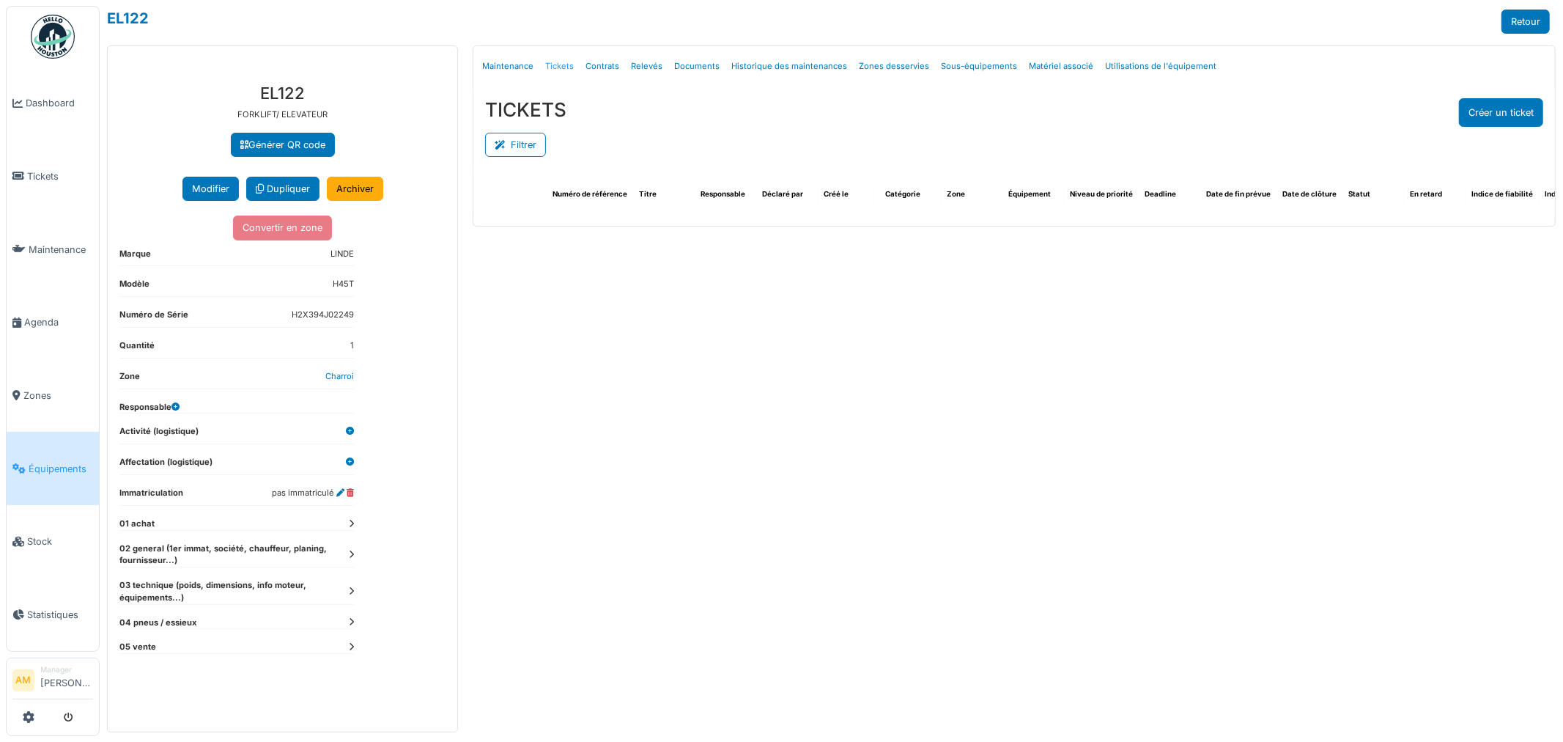
select select "***"
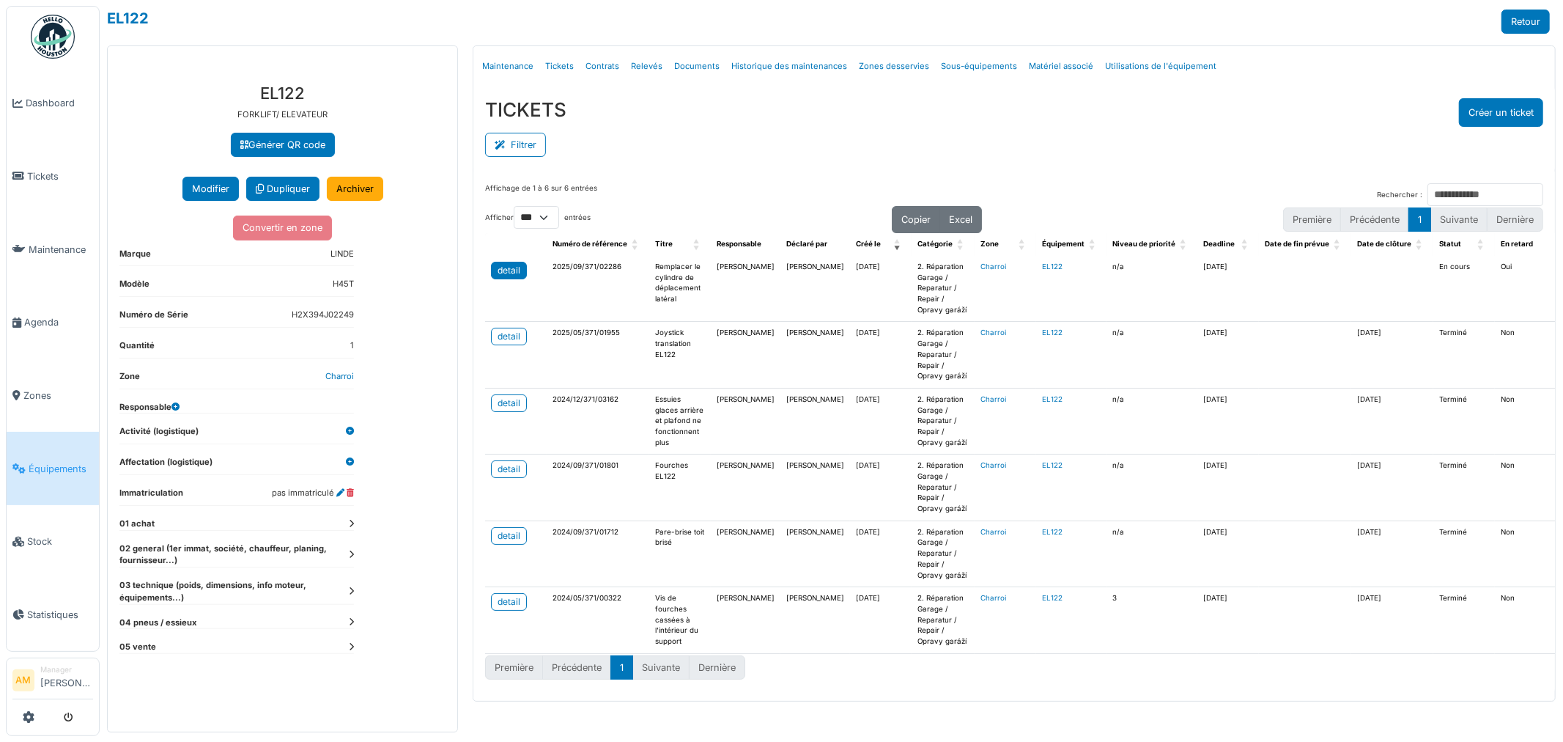
click at [524, 264] on link "detail" at bounding box center [509, 271] width 36 height 18
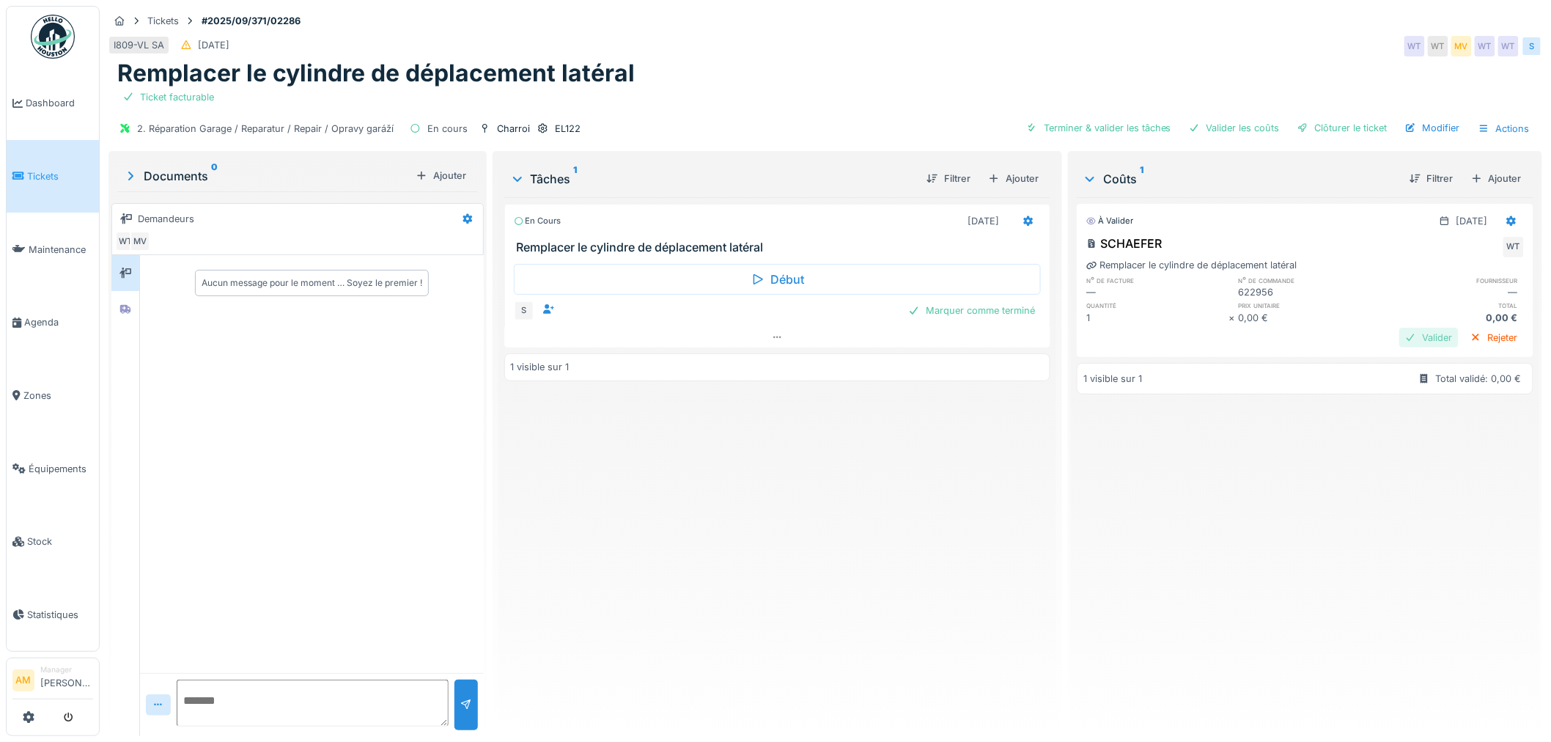
click at [1405, 340] on div "Valider" at bounding box center [1428, 338] width 59 height 20
click at [1202, 128] on div "Terminer & valider les tâches" at bounding box center [1206, 128] width 157 height 20
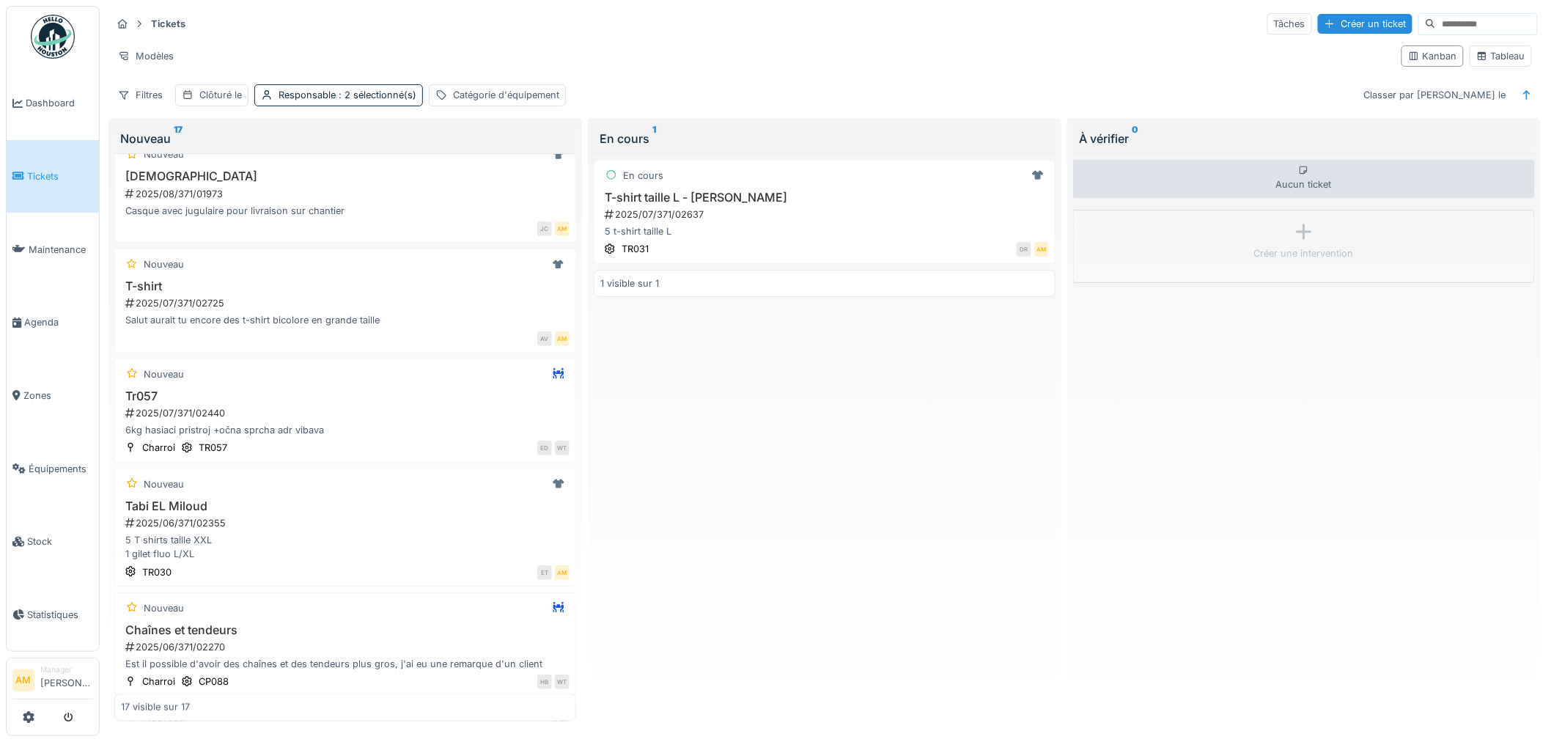
scroll to position [733, 0]
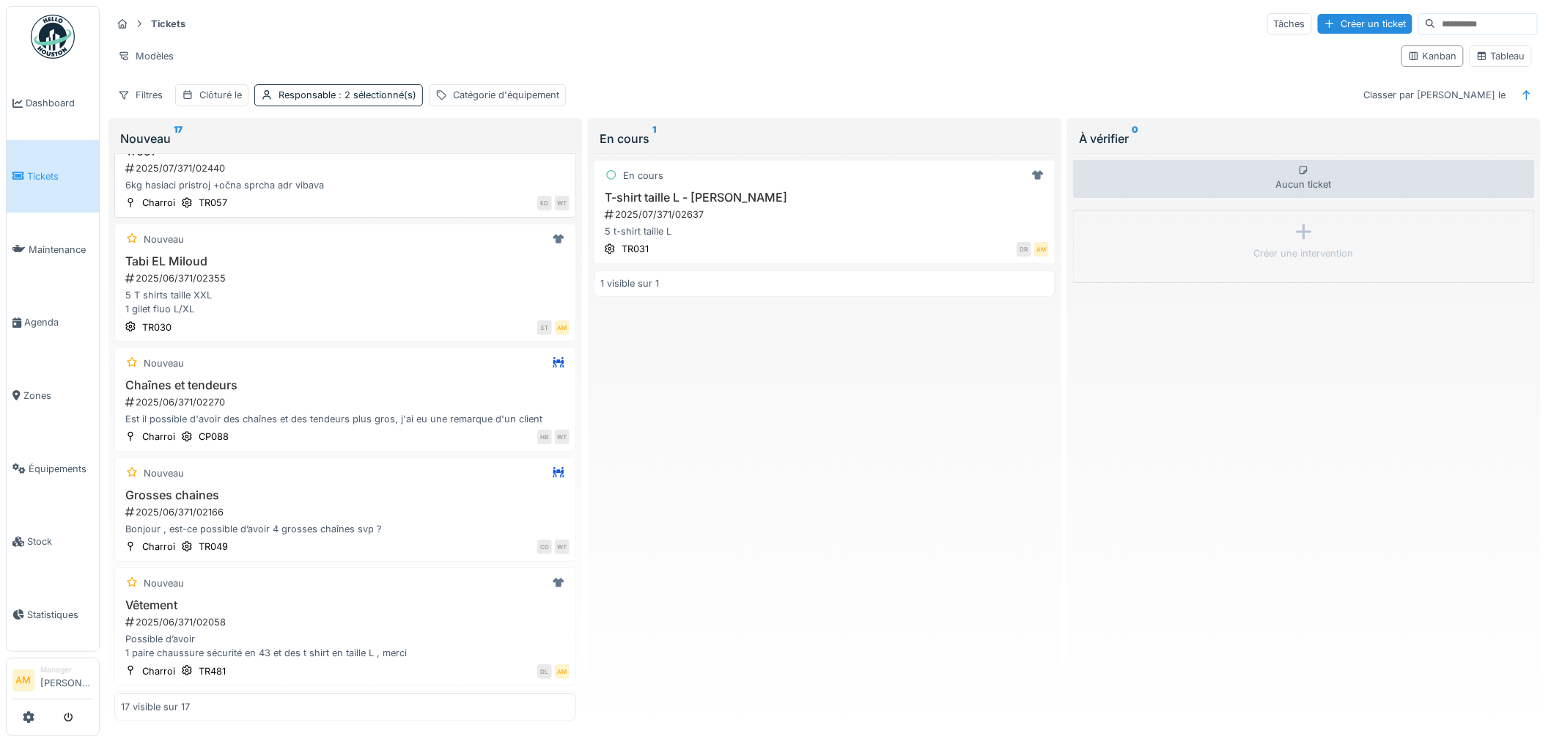
click at [410, 210] on div "ED WT" at bounding box center [402, 202] width 334 height 15
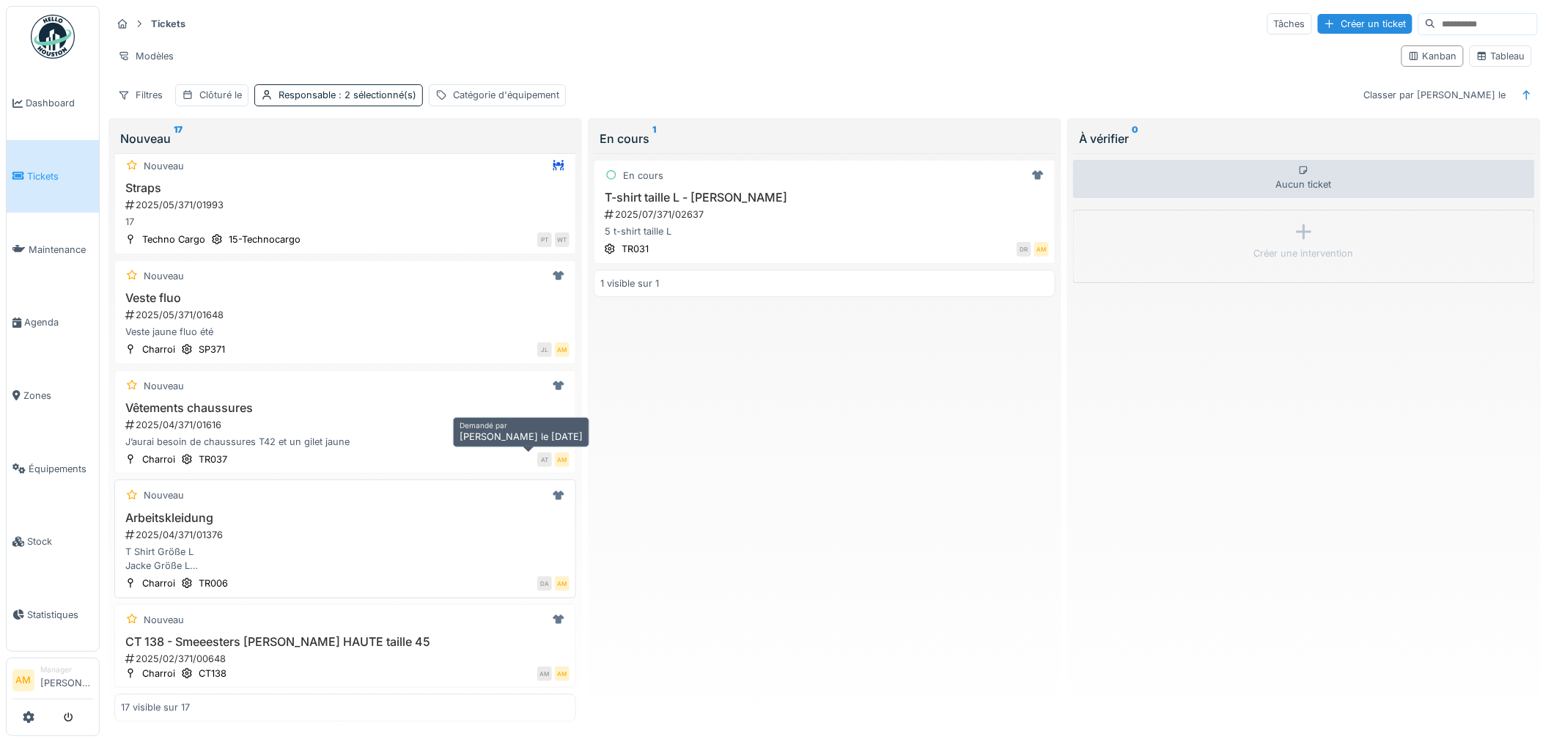
scroll to position [9, 0]
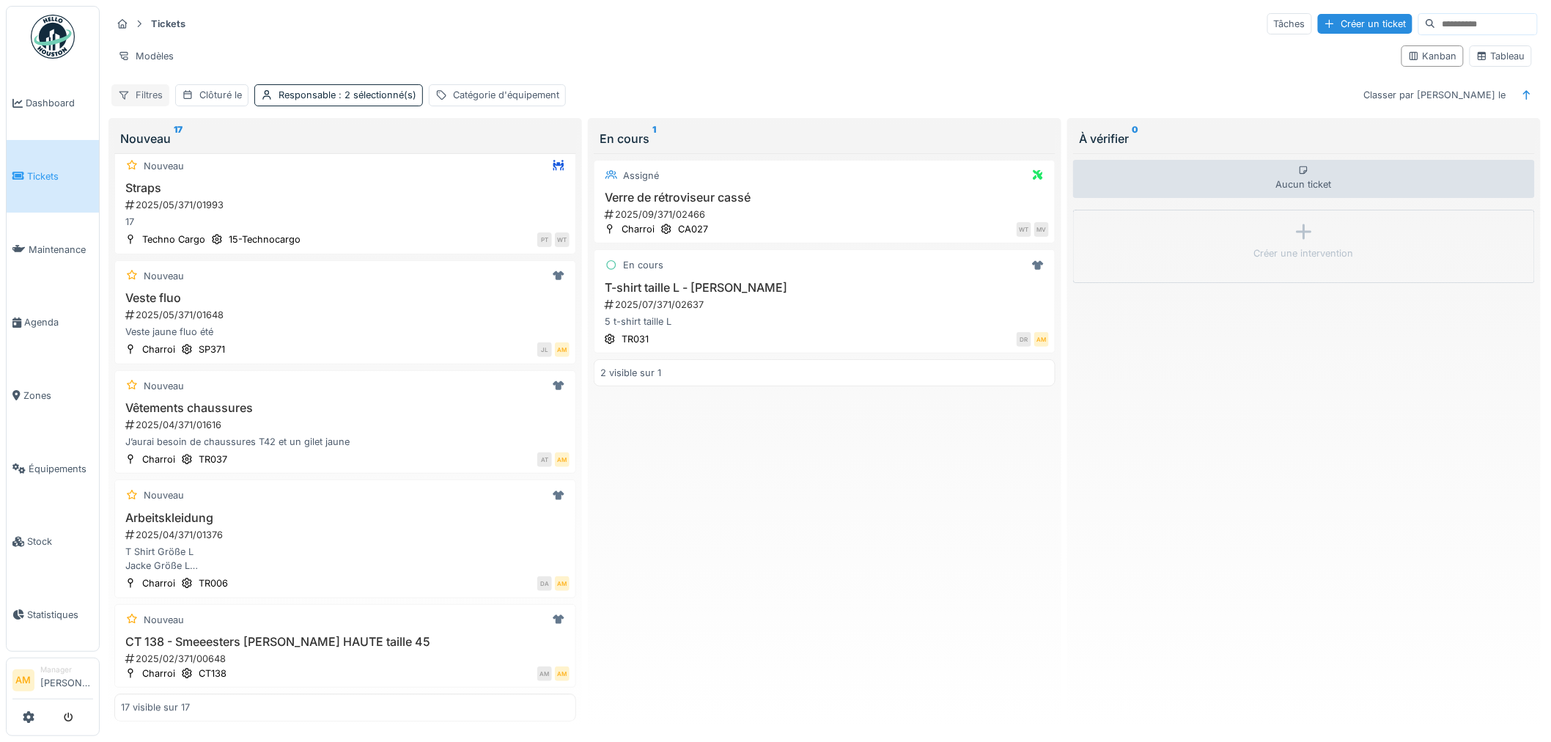
click at [142, 84] on div "Filtres" at bounding box center [140, 94] width 58 height 21
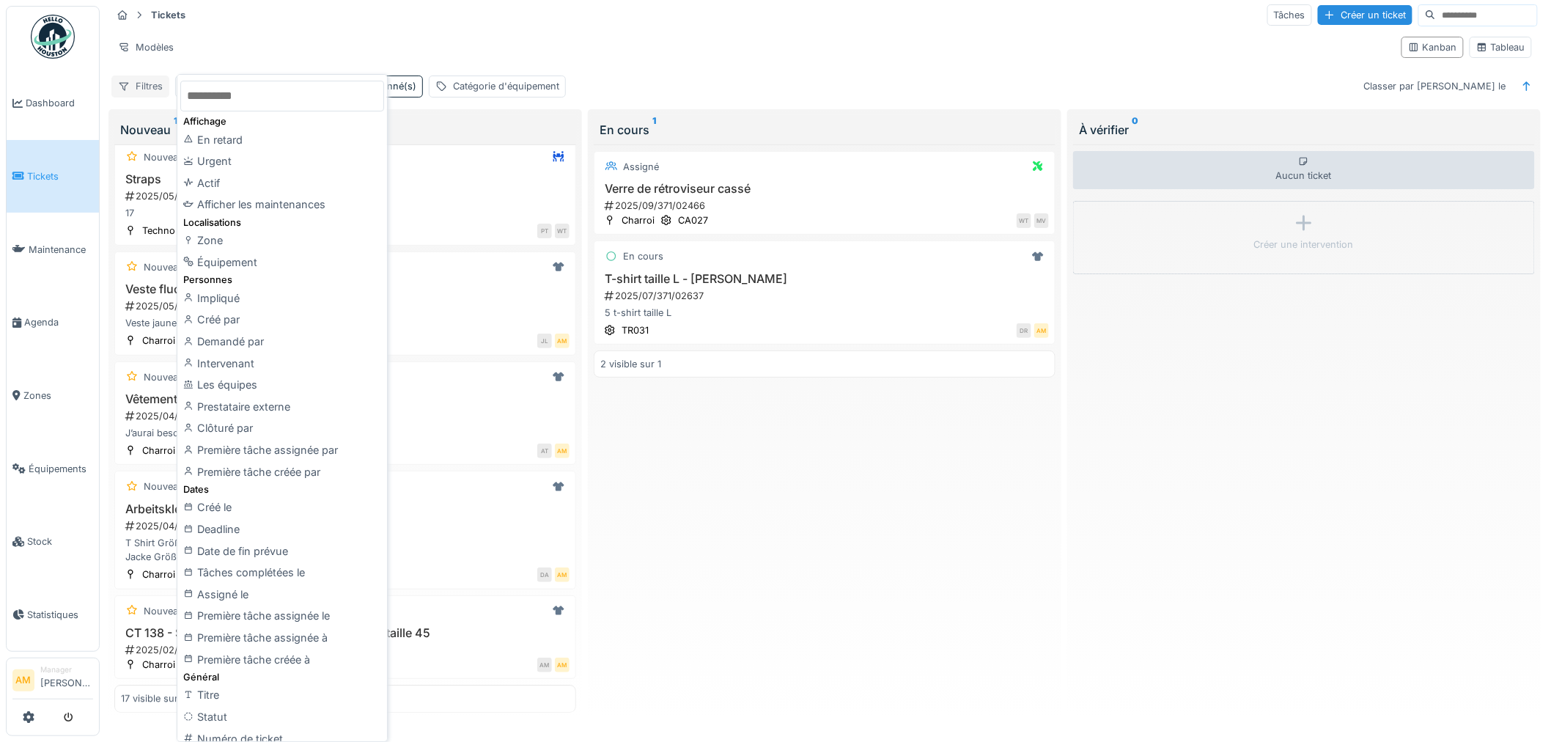
click at [142, 84] on div "Filtres" at bounding box center [140, 85] width 58 height 21
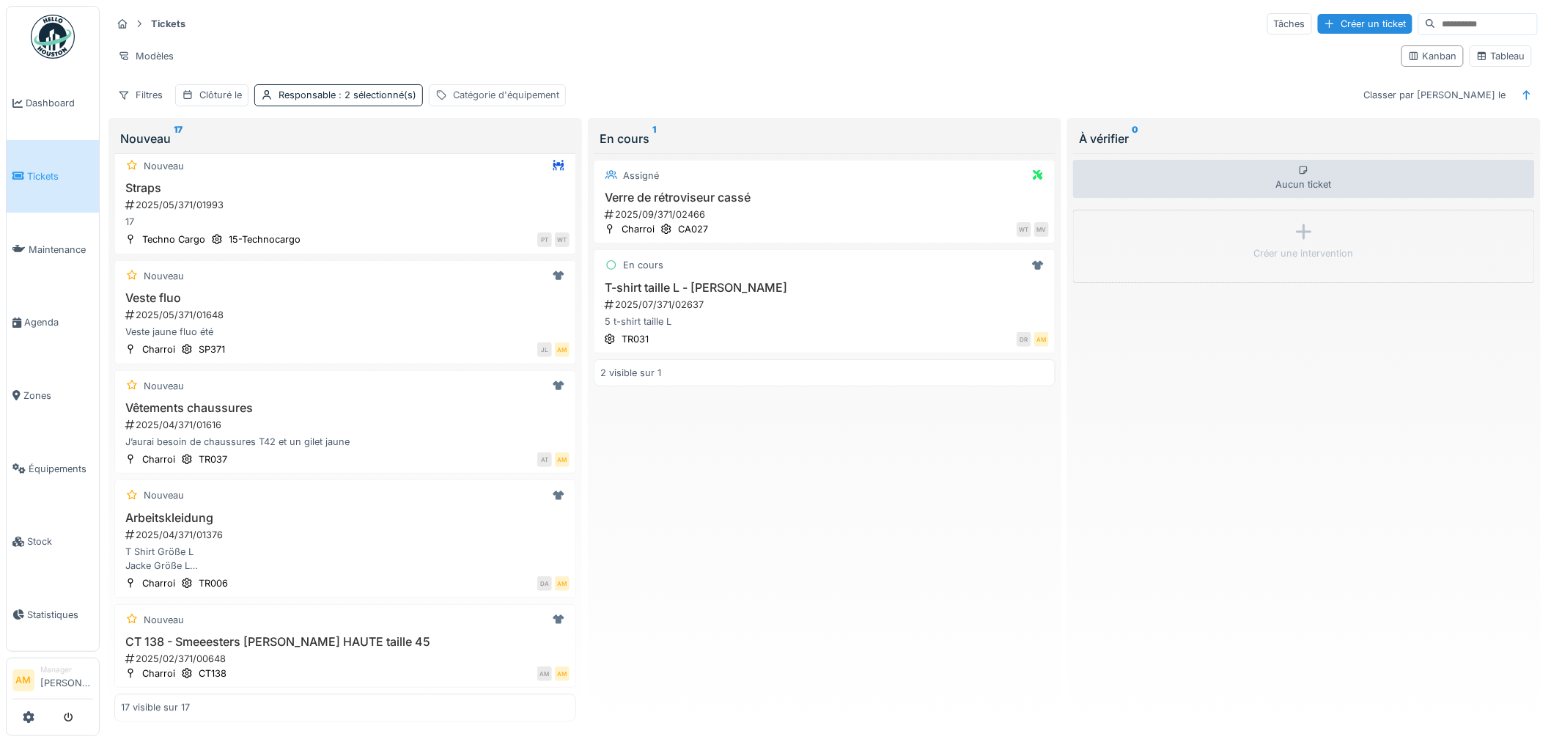
click at [465, 88] on div "Catégorie d'équipement" at bounding box center [506, 95] width 106 height 14
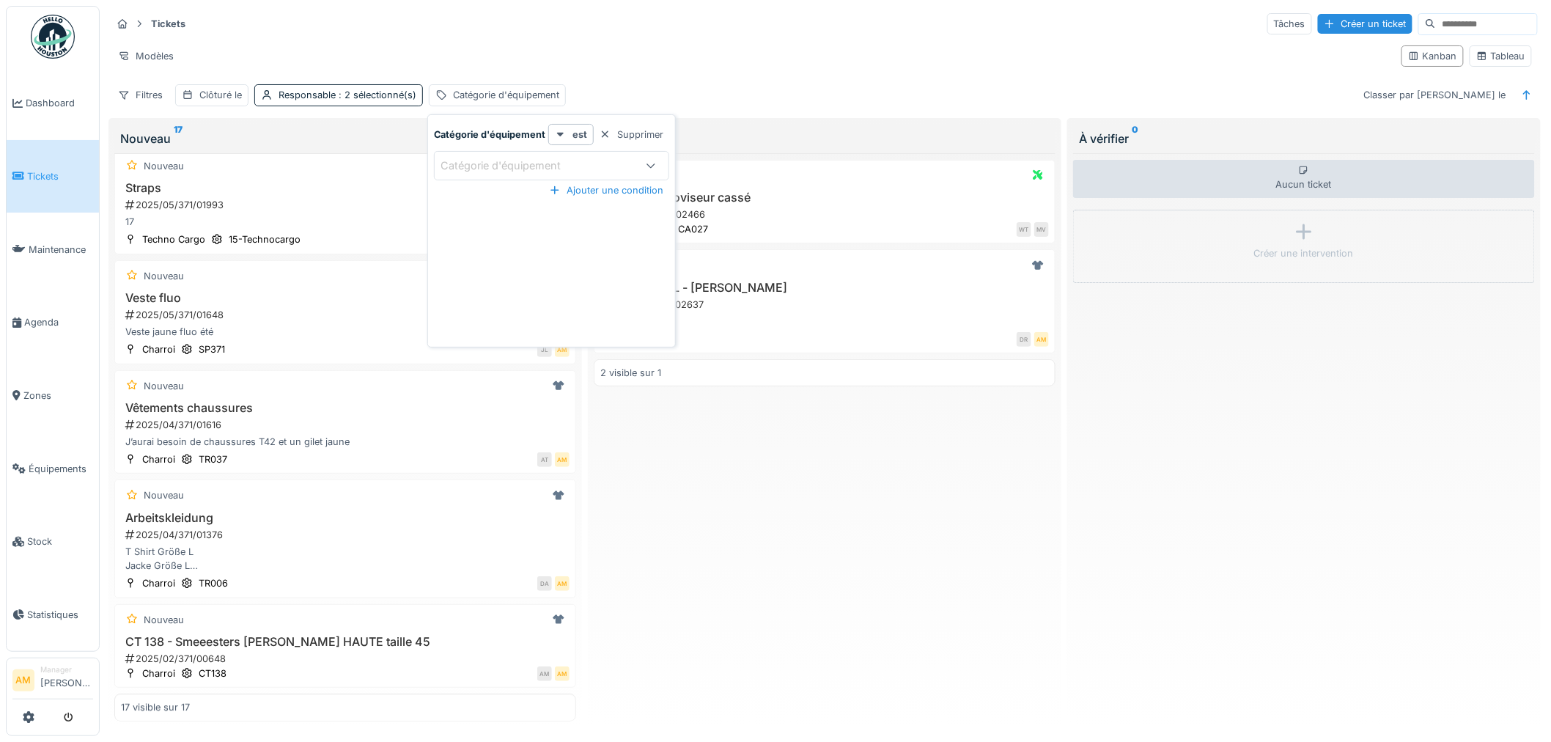
click at [473, 45] on div "Modèles" at bounding box center [750, 55] width 1278 height 21
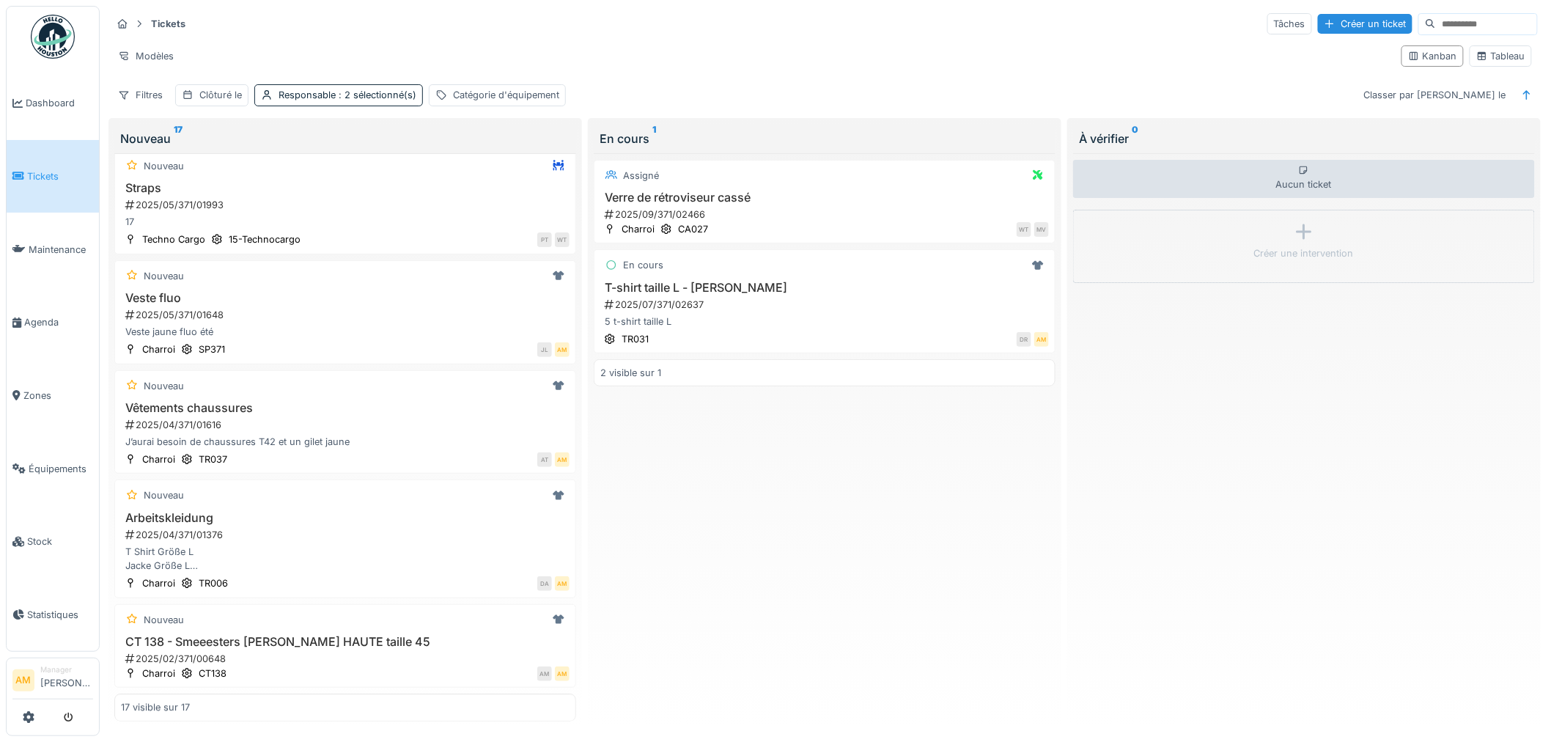
drag, startPoint x: 467, startPoint y: 89, endPoint x: 472, endPoint y: 100, distance: 12.1
click at [467, 89] on div "Catégorie d'équipement" at bounding box center [506, 95] width 106 height 14
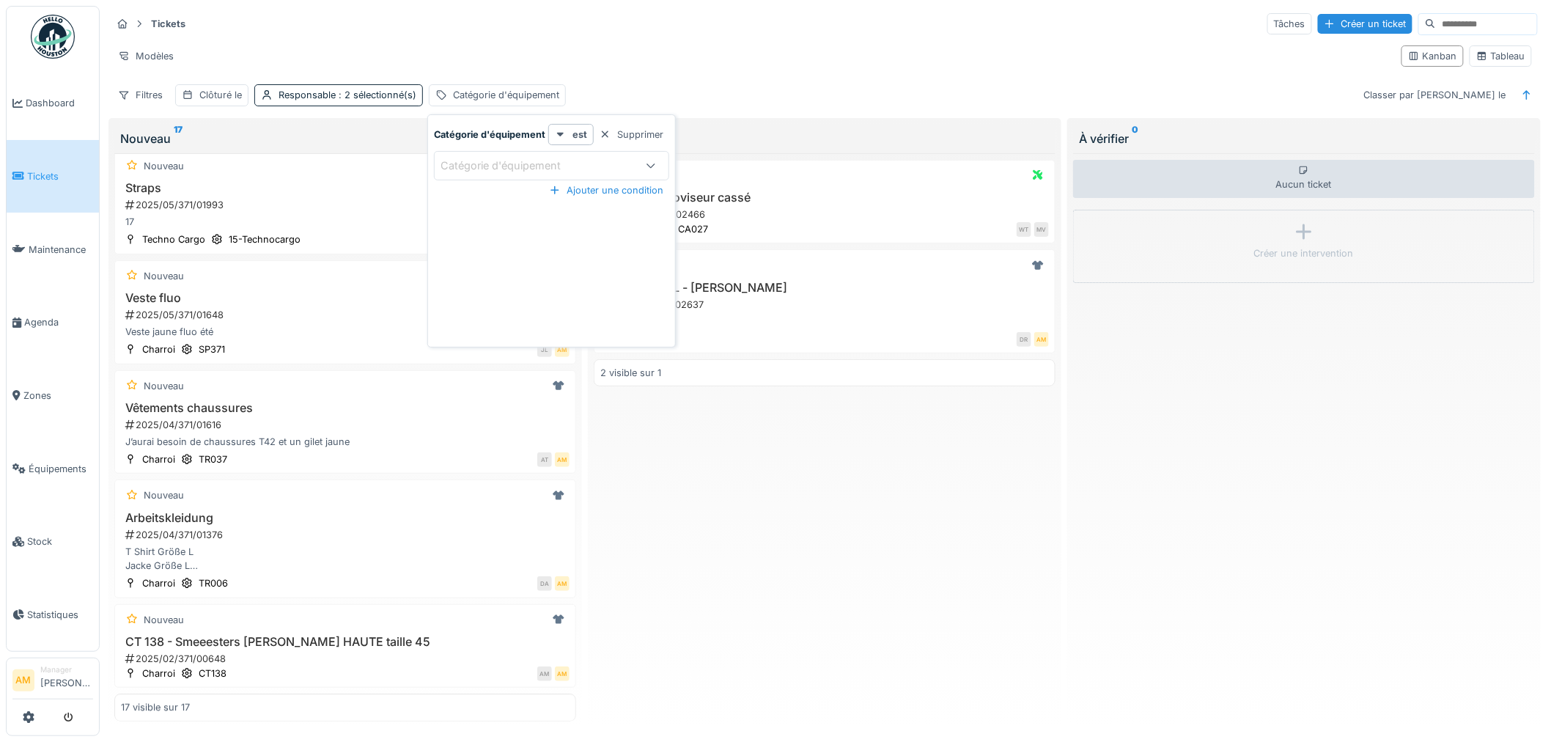
click at [481, 170] on div "Catégorie d'équipement" at bounding box center [551, 165] width 235 height 29
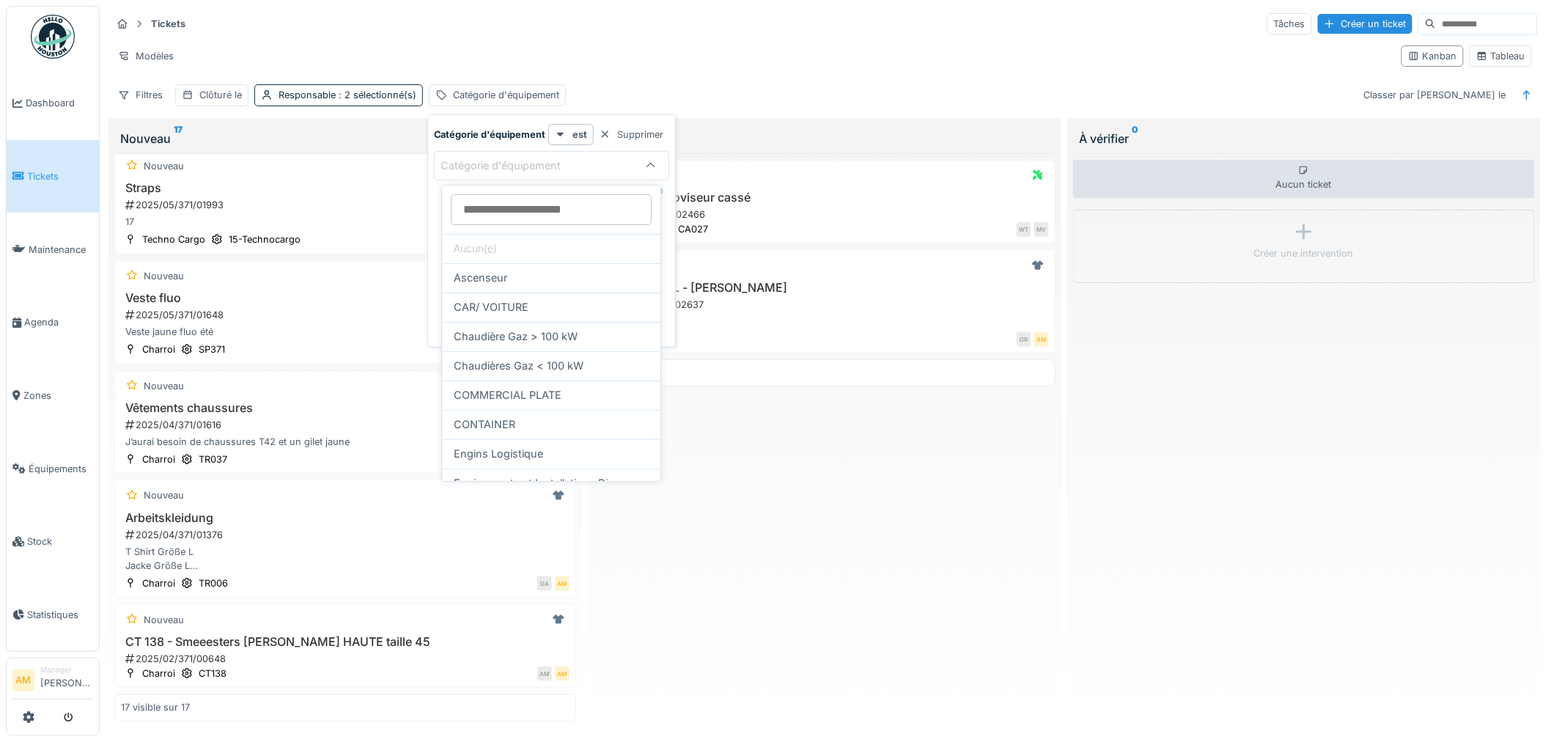
drag, startPoint x: 775, startPoint y: 59, endPoint x: 620, endPoint y: 78, distance: 156.5
click at [775, 56] on div "Modèles" at bounding box center [750, 55] width 1278 height 21
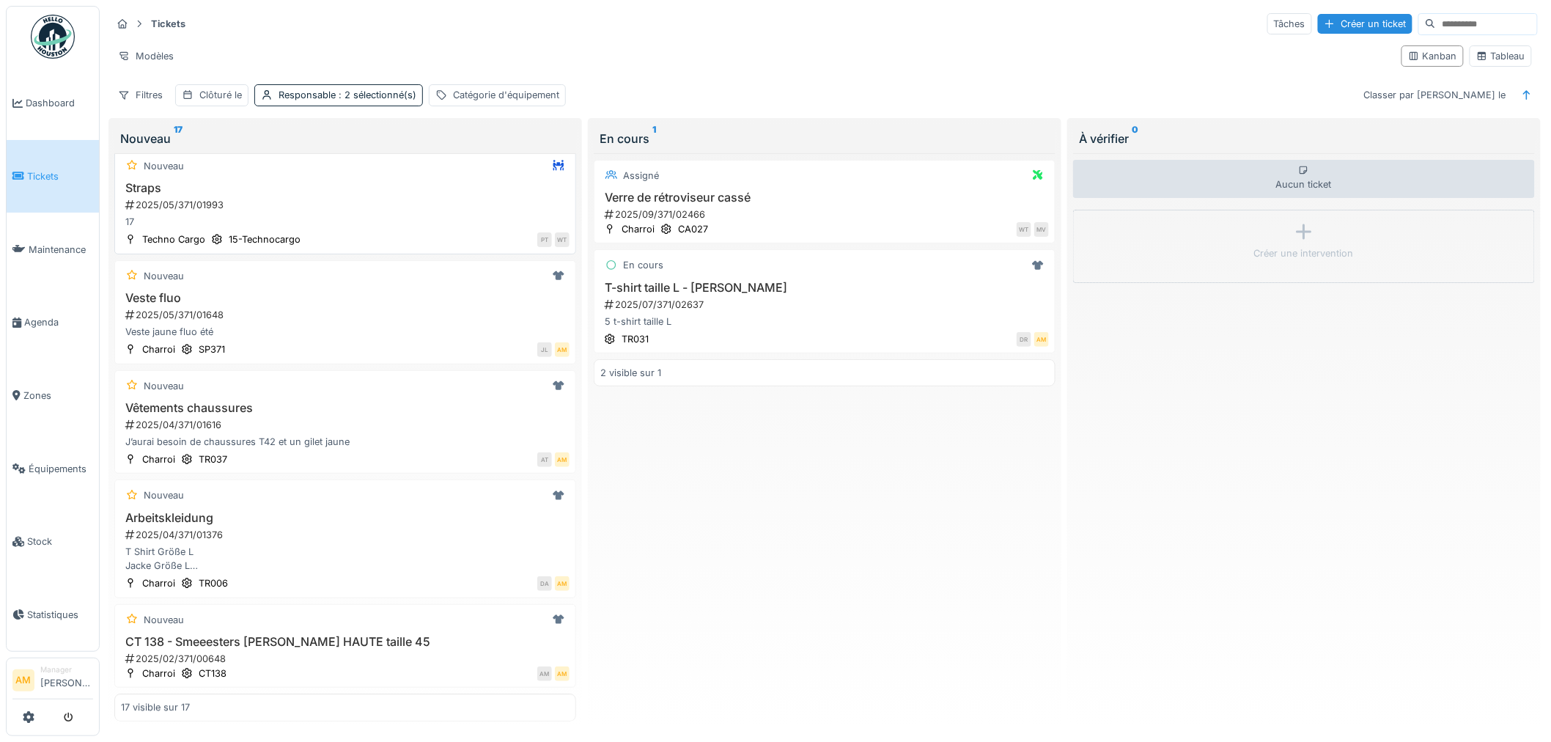
scroll to position [1394, 0]
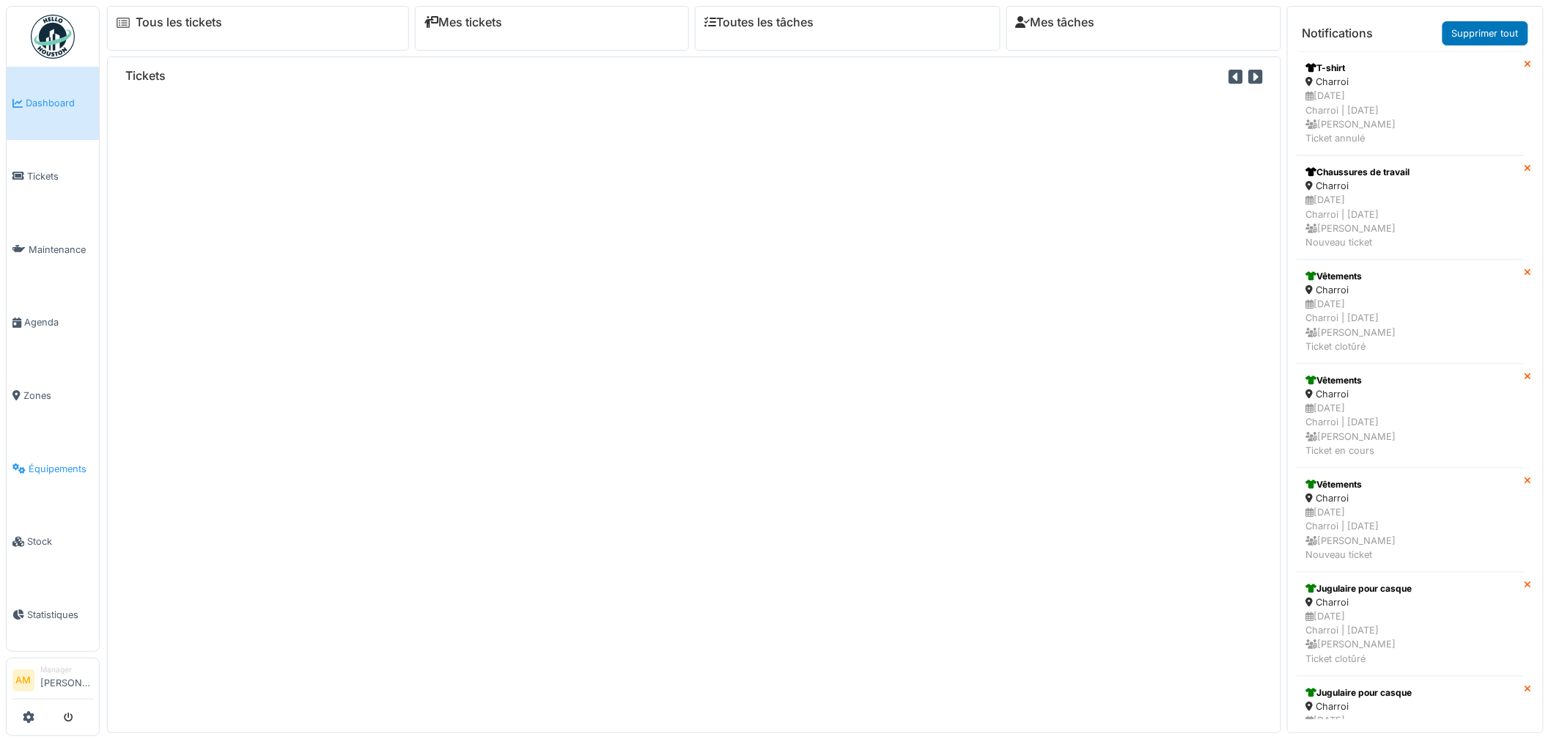
drag, startPoint x: 0, startPoint y: 0, endPoint x: 59, endPoint y: 456, distance: 459.5
click at [59, 451] on link "Équipements" at bounding box center [53, 468] width 92 height 73
click at [51, 462] on span "Équipements" at bounding box center [61, 469] width 64 height 14
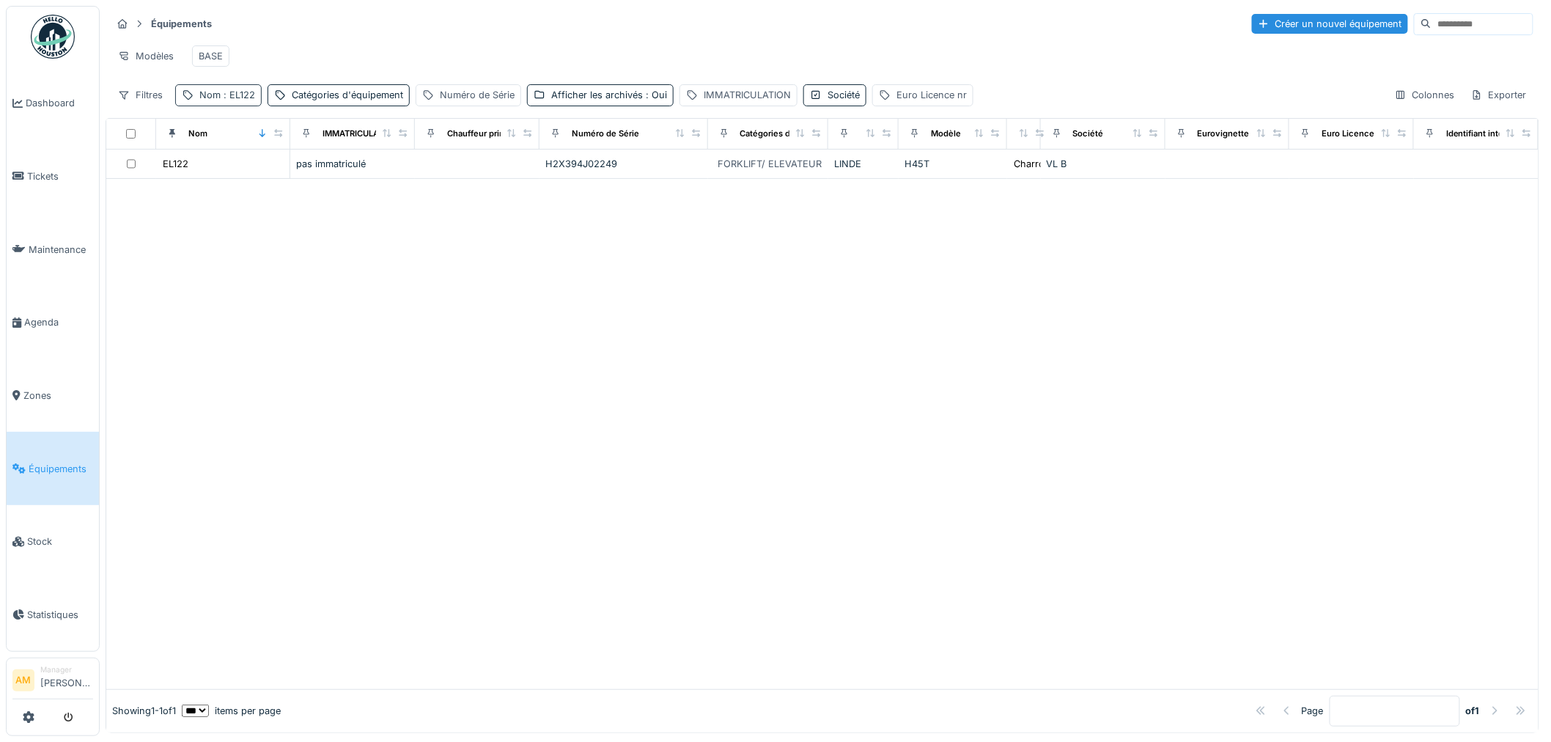
click at [238, 100] on span ": EL122" at bounding box center [238, 94] width 34 height 11
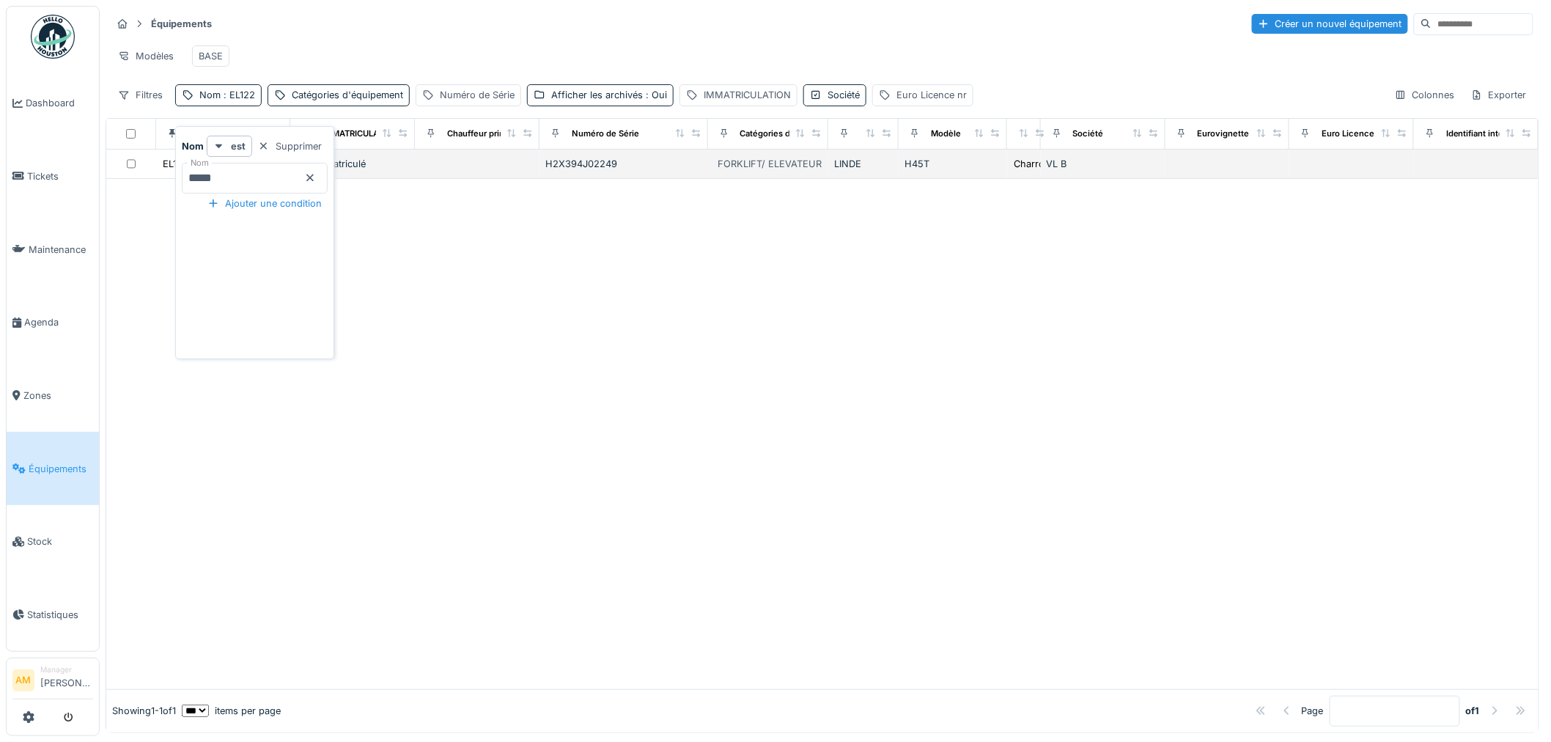
drag, startPoint x: 238, startPoint y: 173, endPoint x: 114, endPoint y: 164, distance: 124.1
click at [145, 165] on body "Dashboard Tickets Maintenance [GEOGRAPHIC_DATA] Zones Équipements Stock Statist…" at bounding box center [775, 371] width 1551 height 742
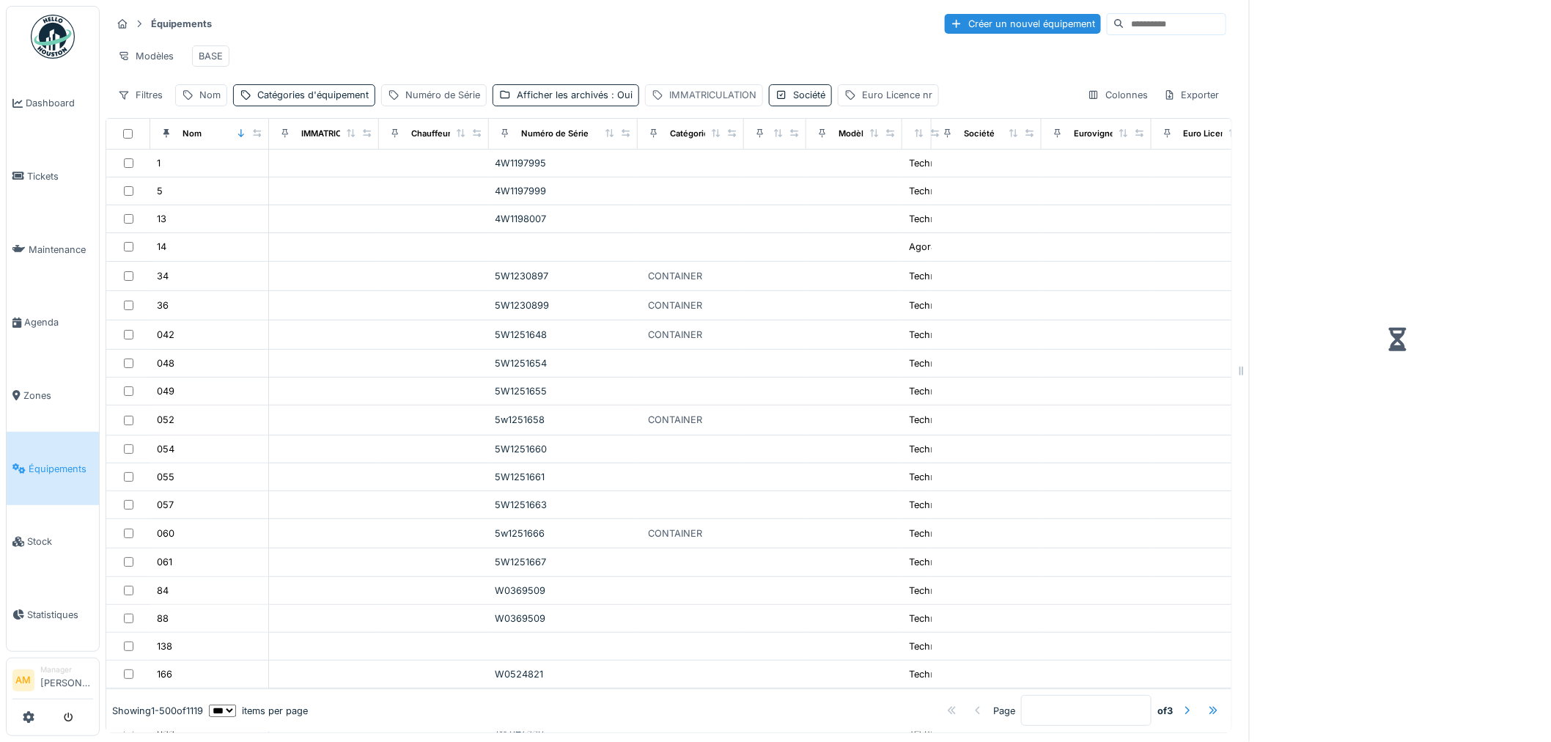
click at [736, 102] on div "IMMATRICULATION" at bounding box center [712, 95] width 87 height 14
click at [697, 180] on label "IMMATRICULATION" at bounding box center [713, 178] width 114 height 18
click at [697, 180] on input "IMMATRICULATION" at bounding box center [757, 178] width 215 height 31
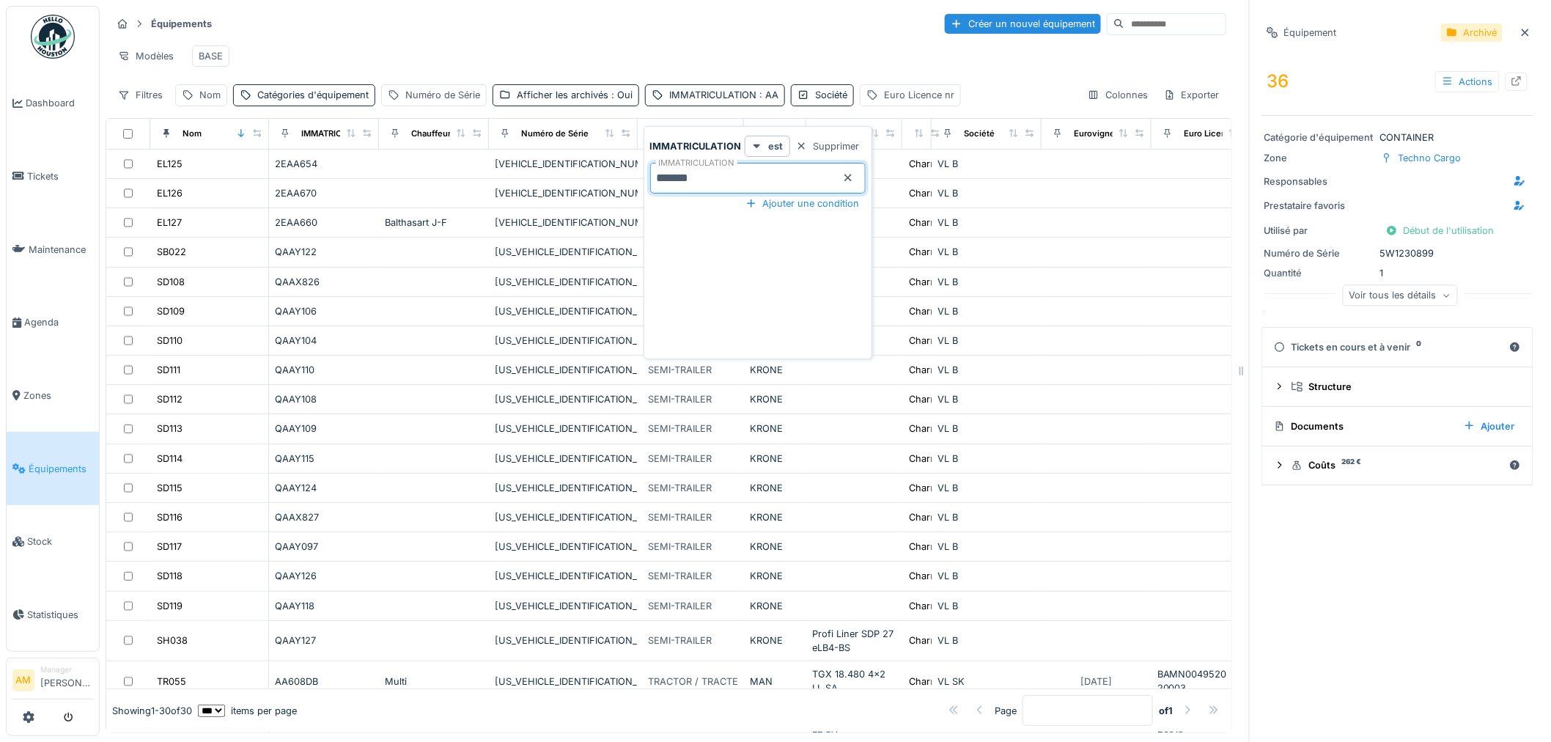
type input "*******"
